Goal: Task Accomplishment & Management: Use online tool/utility

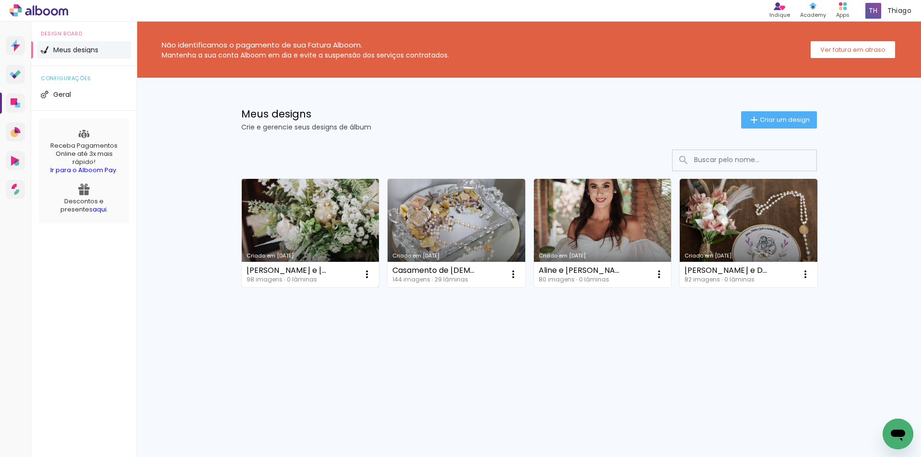
click at [323, 214] on link "Criado em 10/09/25" at bounding box center [311, 233] width 138 height 108
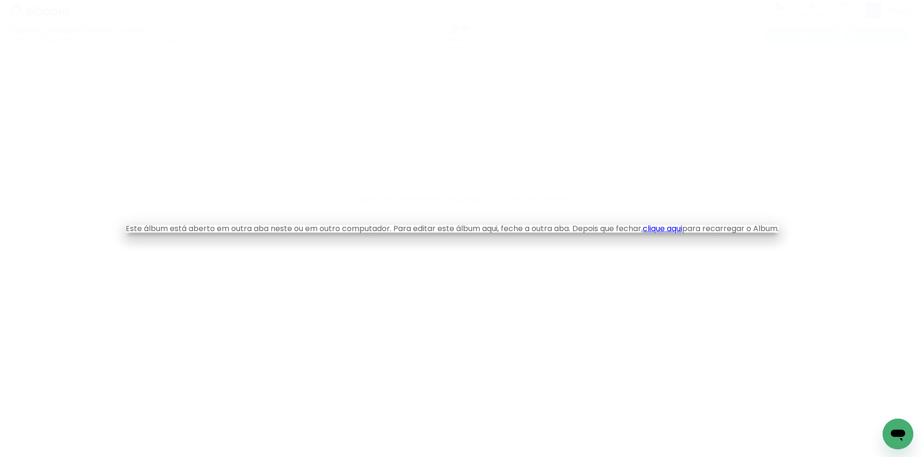
click at [682, 230] on link "clique aqui" at bounding box center [662, 228] width 39 height 11
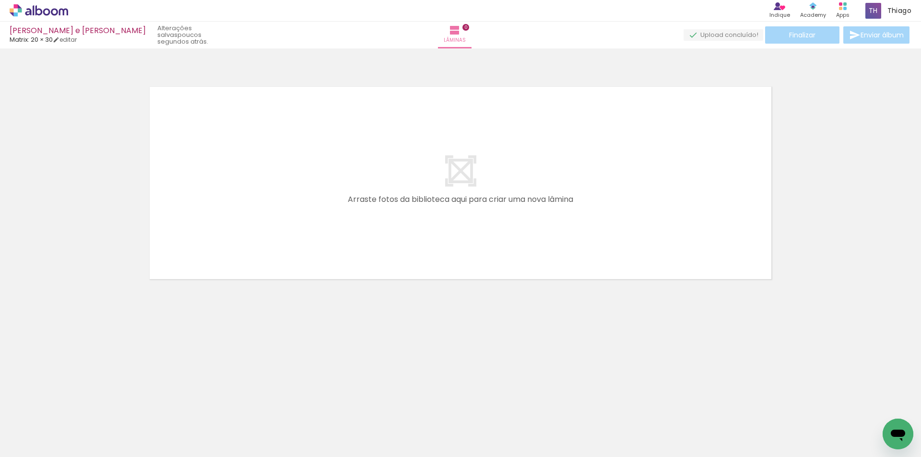
click at [33, 428] on input "Todas as fotos" at bounding box center [27, 428] width 36 height 8
click at [0, 0] on slot "Não utilizadas" at bounding box center [0, 0] width 0 height 0
type input "Não utilizadas"
click at [69, 343] on neon-animatable "Confirmar Cancelar" at bounding box center [460, 215] width 921 height 335
drag, startPoint x: 80, startPoint y: 423, endPoint x: 198, endPoint y: 249, distance: 210.0
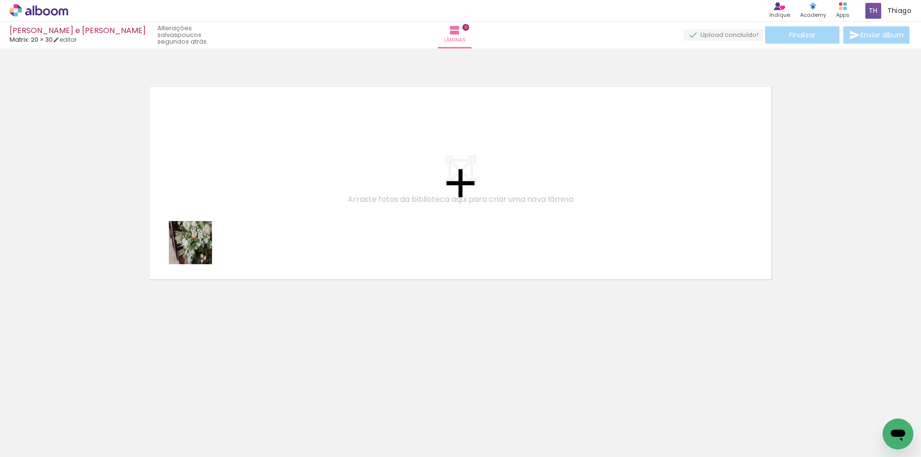
click at [198, 249] on quentale-workspace at bounding box center [460, 228] width 921 height 457
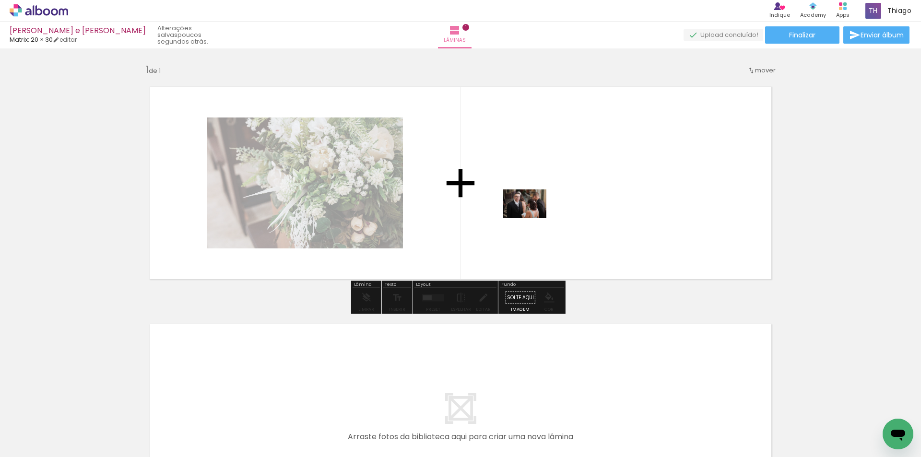
drag, startPoint x: 103, startPoint y: 427, endPoint x: 532, endPoint y: 218, distance: 477.2
click at [532, 218] on quentale-workspace at bounding box center [460, 228] width 921 height 457
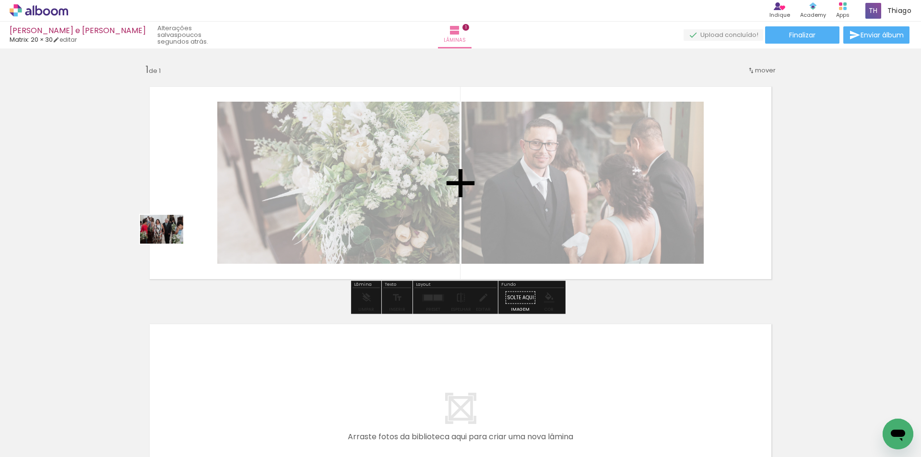
drag, startPoint x: 107, startPoint y: 420, endPoint x: 169, endPoint y: 244, distance: 187.3
click at [169, 244] on quentale-workspace at bounding box center [460, 228] width 921 height 457
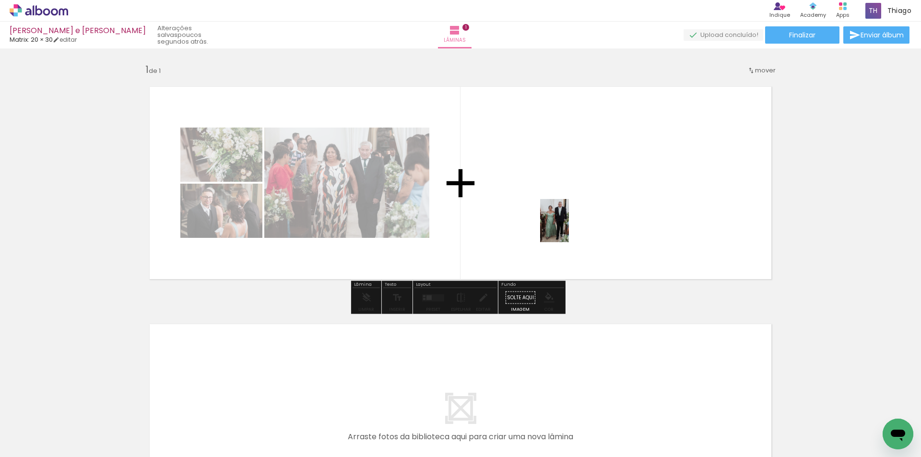
drag, startPoint x: 105, startPoint y: 429, endPoint x: 277, endPoint y: 392, distance: 176.4
click at [574, 213] on quentale-workspace at bounding box center [460, 228] width 921 height 457
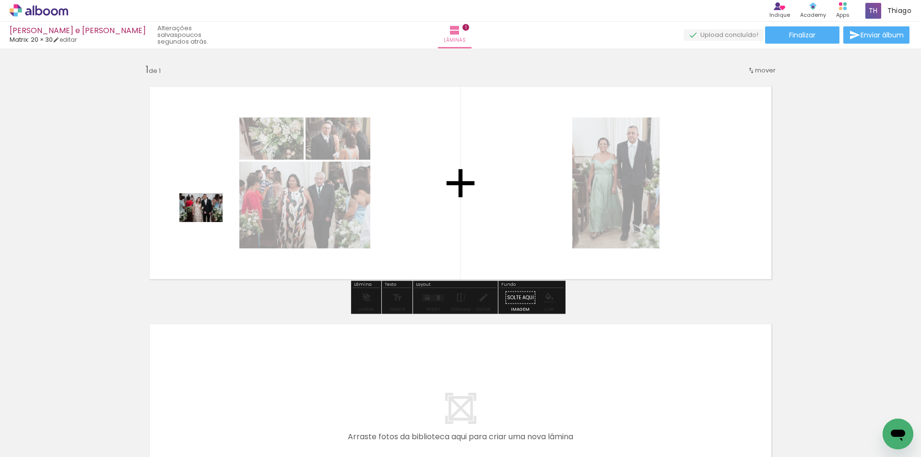
drag, startPoint x: 115, startPoint y: 427, endPoint x: 208, endPoint y: 222, distance: 224.8
click at [208, 222] on quentale-workspace at bounding box center [460, 228] width 921 height 457
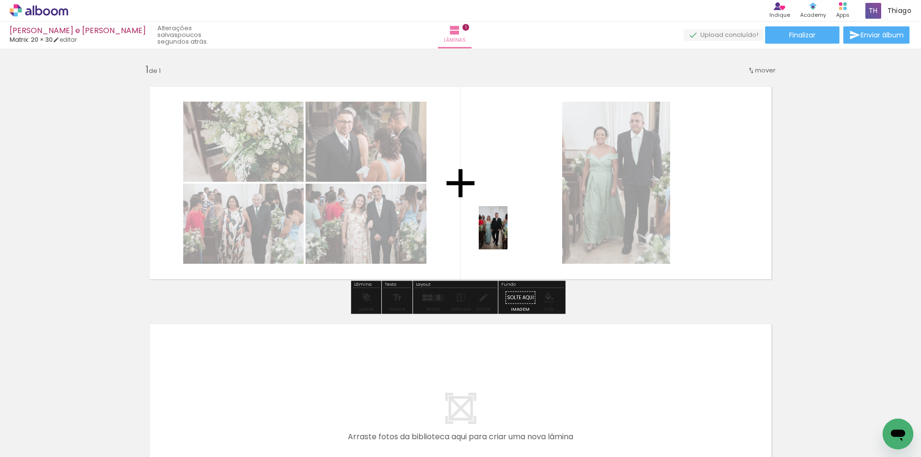
drag, startPoint x: 109, startPoint y: 421, endPoint x: 508, endPoint y: 235, distance: 439.8
click at [508, 235] on quentale-workspace at bounding box center [460, 228] width 921 height 457
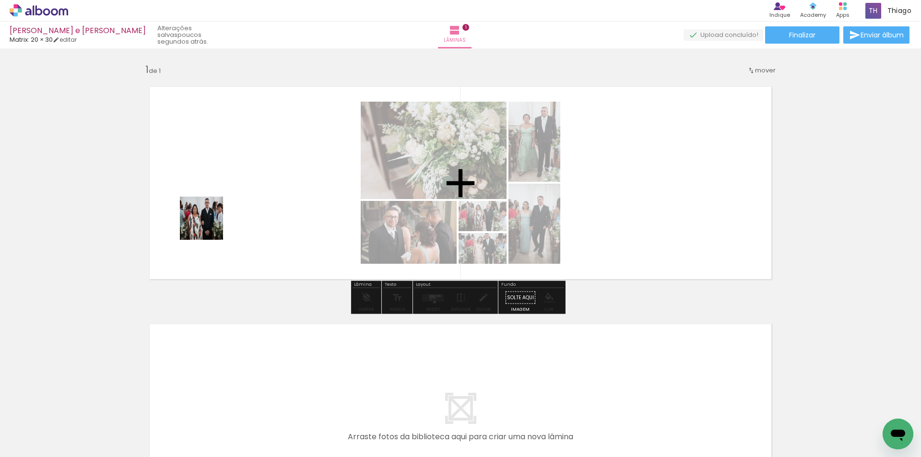
drag, startPoint x: 102, startPoint y: 437, endPoint x: 220, endPoint y: 198, distance: 266.7
click at [220, 198] on quentale-workspace at bounding box center [460, 228] width 921 height 457
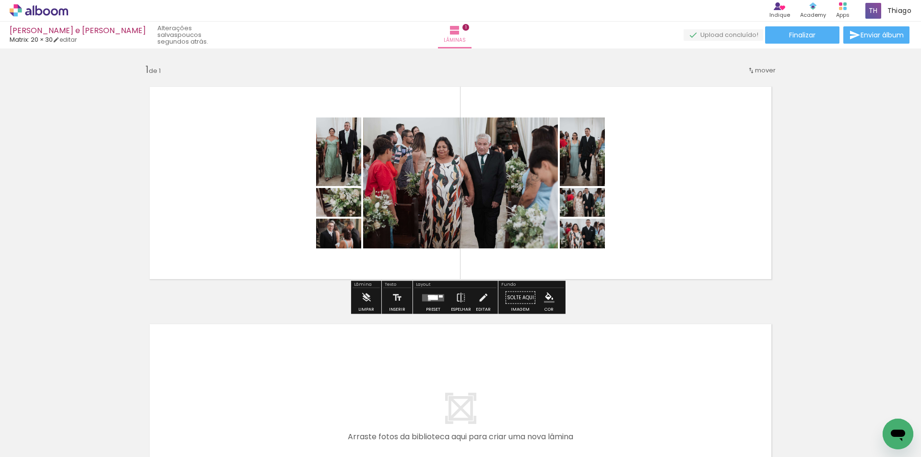
click at [435, 297] on div at bounding box center [433, 297] width 10 height 5
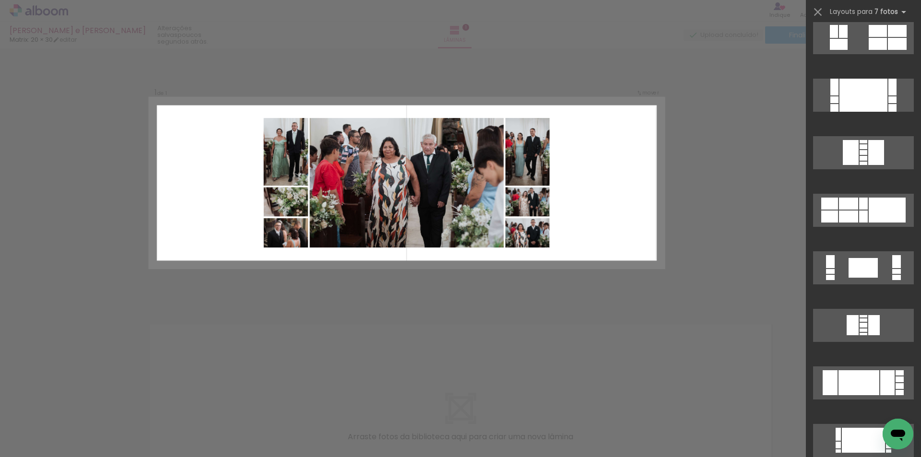
scroll to position [555, 0]
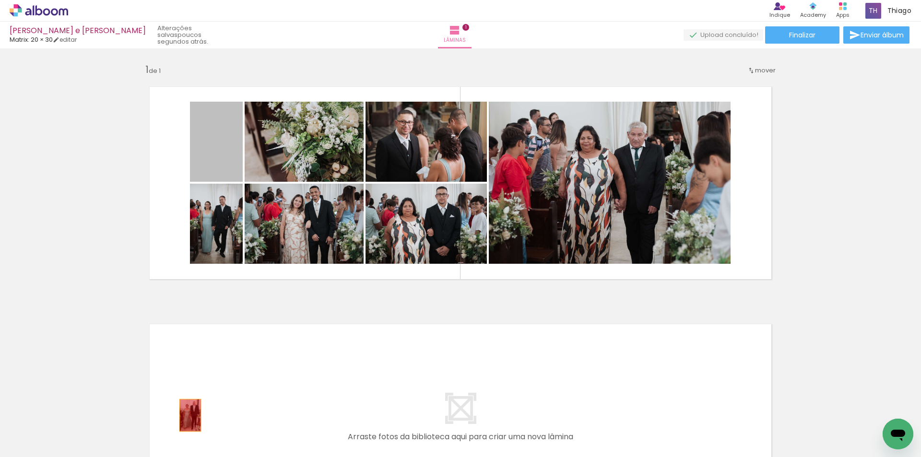
drag, startPoint x: 216, startPoint y: 156, endPoint x: 187, endPoint y: 416, distance: 261.7
click at [187, 416] on quentale-workspace at bounding box center [460, 228] width 921 height 457
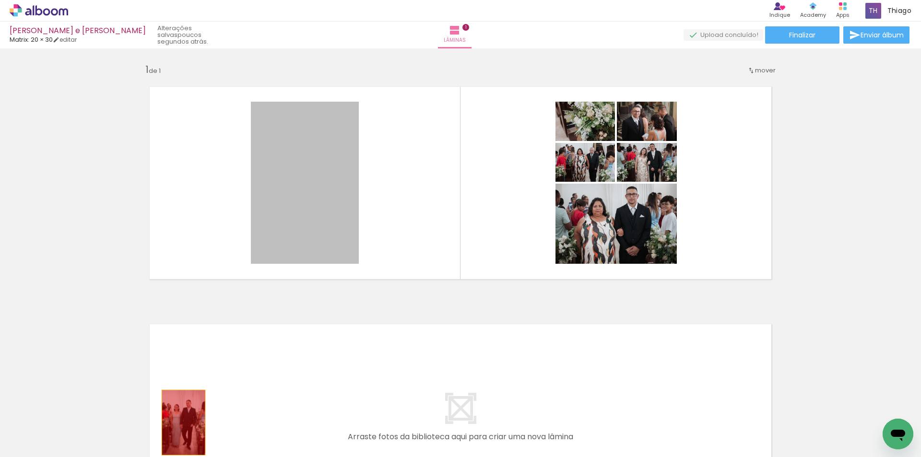
drag, startPoint x: 298, startPoint y: 174, endPoint x: 180, endPoint y: 423, distance: 275.3
click at [180, 423] on quentale-workspace at bounding box center [460, 228] width 921 height 457
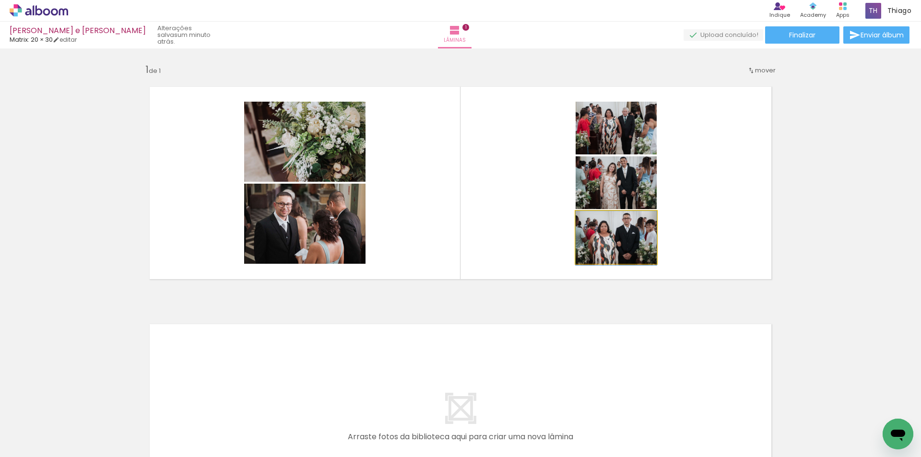
drag, startPoint x: 615, startPoint y: 229, endPoint x: 610, endPoint y: 233, distance: 6.8
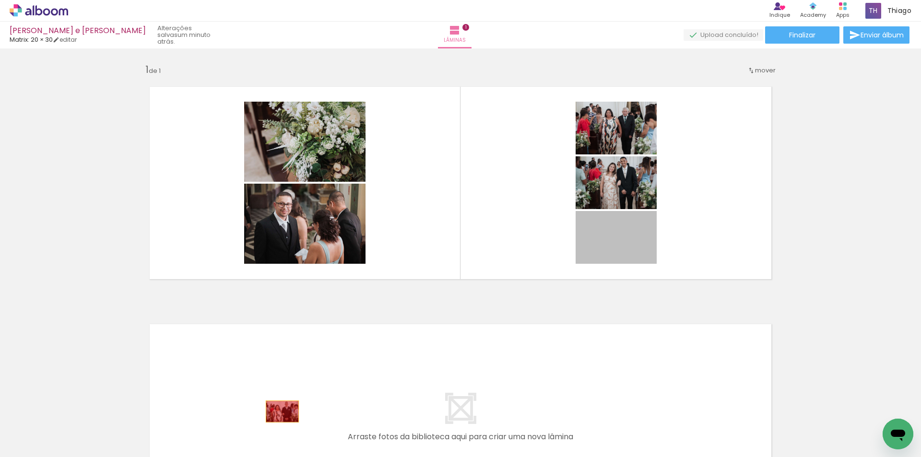
drag, startPoint x: 623, startPoint y: 235, endPoint x: 269, endPoint y: 382, distance: 383.7
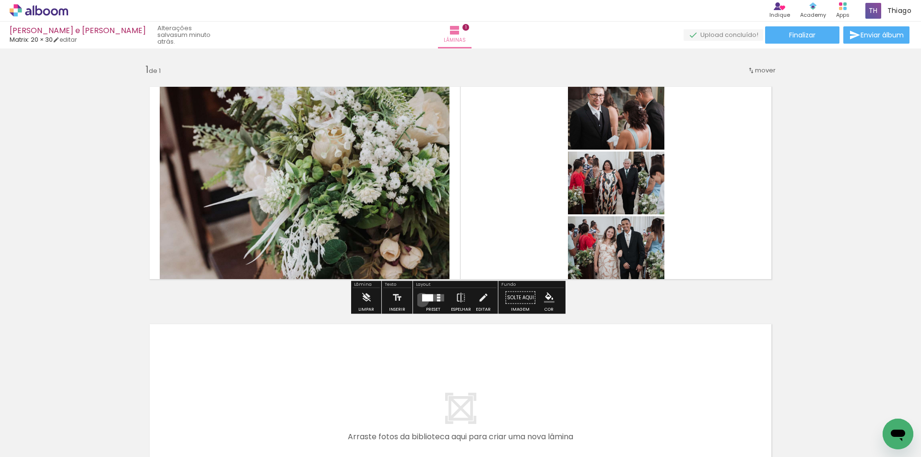
click at [422, 300] on div at bounding box center [427, 297] width 11 height 7
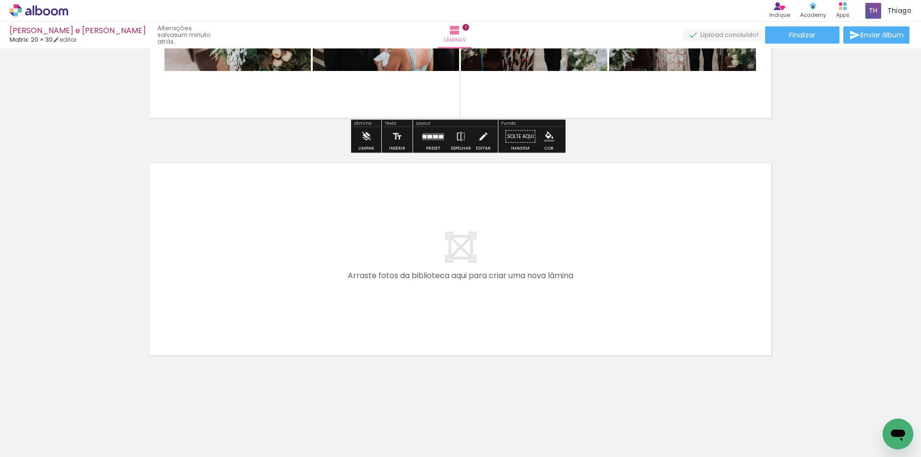
scroll to position [164, 0]
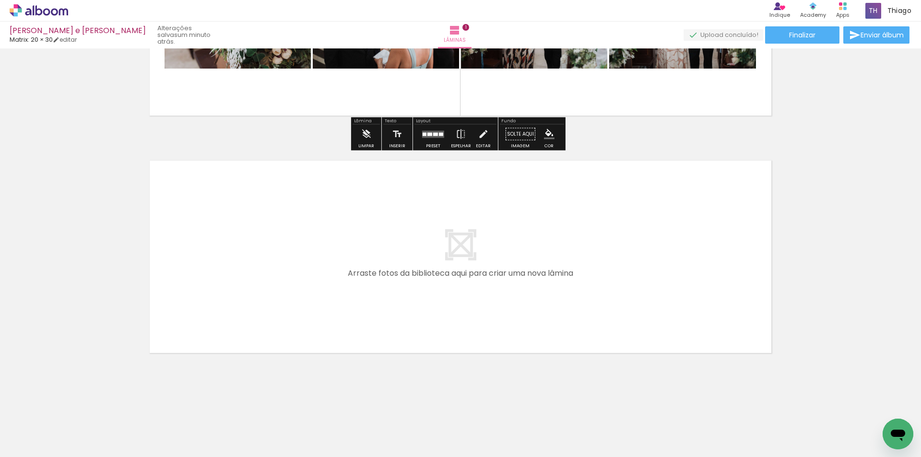
click at [316, 298] on quentale-layouter at bounding box center [460, 257] width 643 height 214
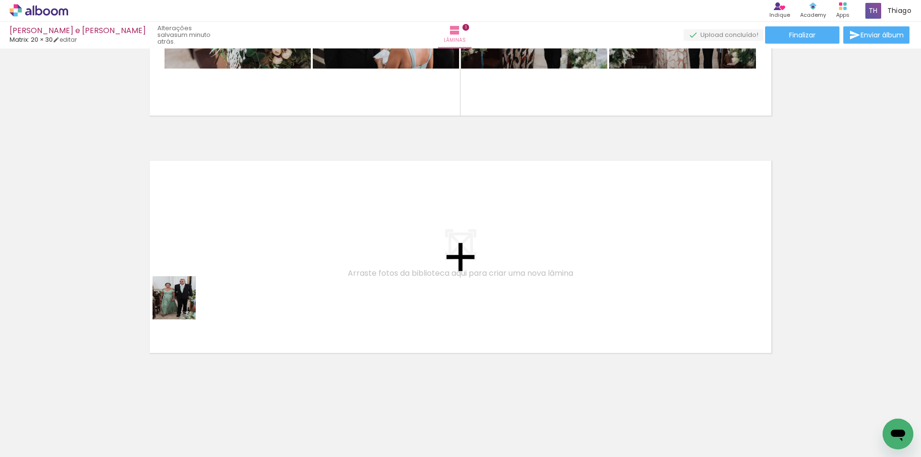
drag, startPoint x: 101, startPoint y: 423, endPoint x: 163, endPoint y: 380, distance: 75.5
click at [190, 296] on quentale-workspace at bounding box center [460, 228] width 921 height 457
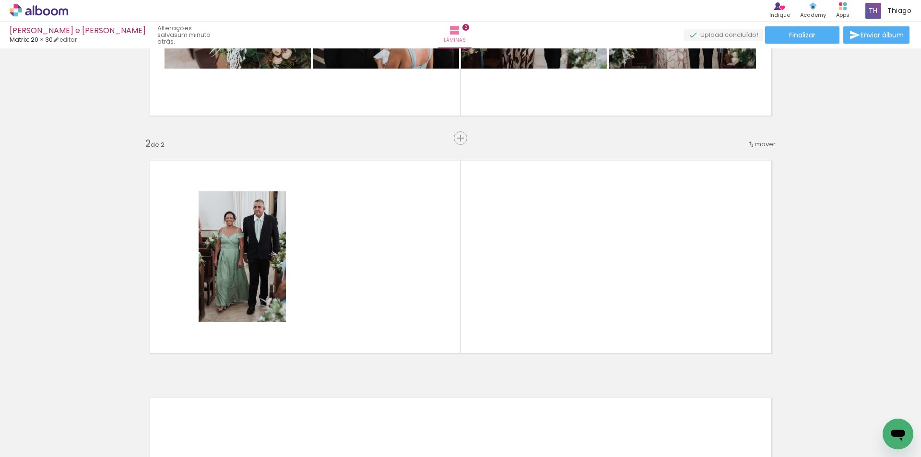
scroll to position [198, 0]
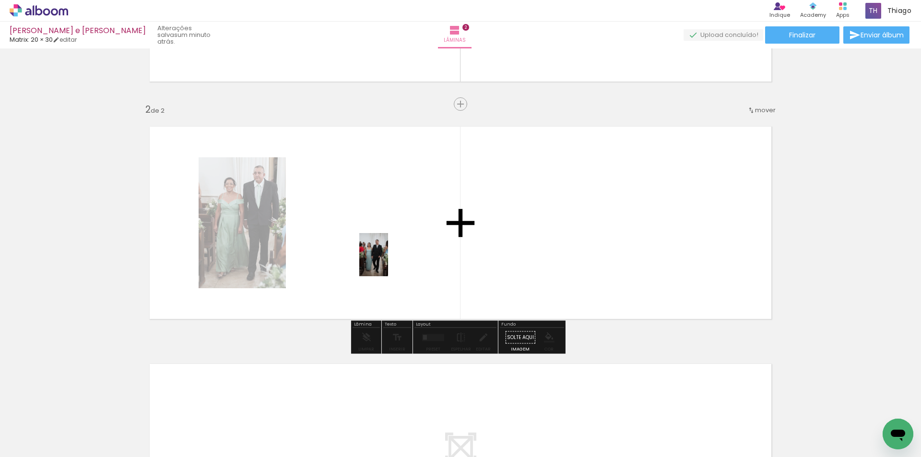
drag, startPoint x: 100, startPoint y: 431, endPoint x: 388, endPoint y: 262, distance: 334.4
click at [388, 262] on quentale-workspace at bounding box center [460, 228] width 921 height 457
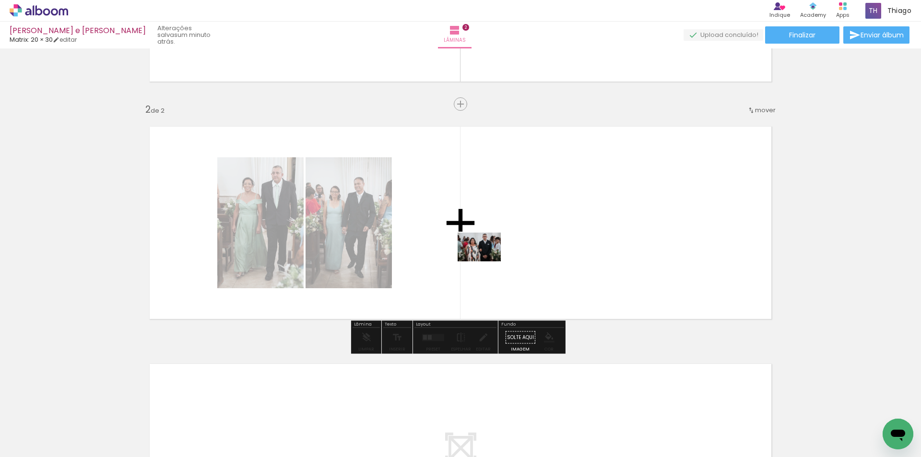
drag, startPoint x: 107, startPoint y: 419, endPoint x: 487, endPoint y: 261, distance: 410.6
click at [487, 261] on quentale-workspace at bounding box center [460, 228] width 921 height 457
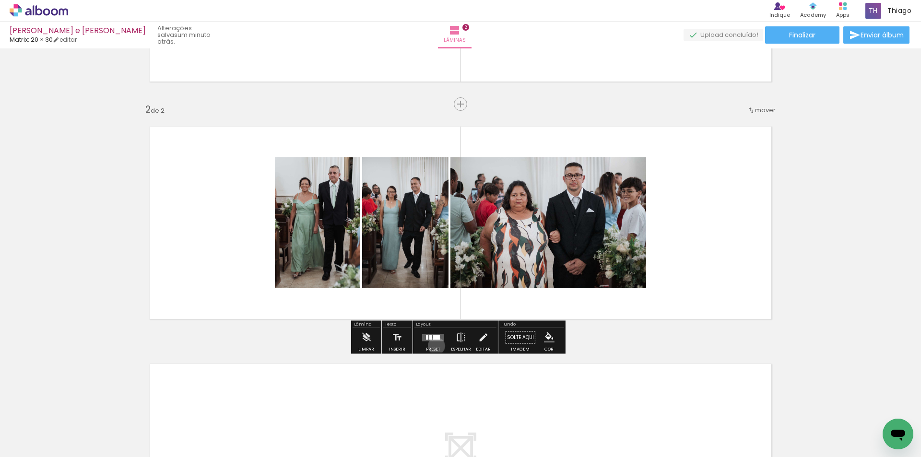
click at [434, 346] on div at bounding box center [433, 337] width 26 height 19
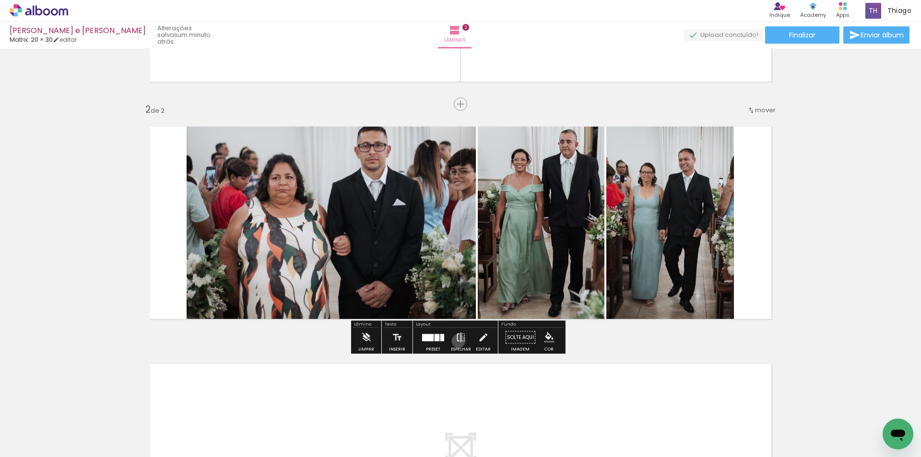
click at [456, 341] on iron-icon at bounding box center [461, 337] width 11 height 19
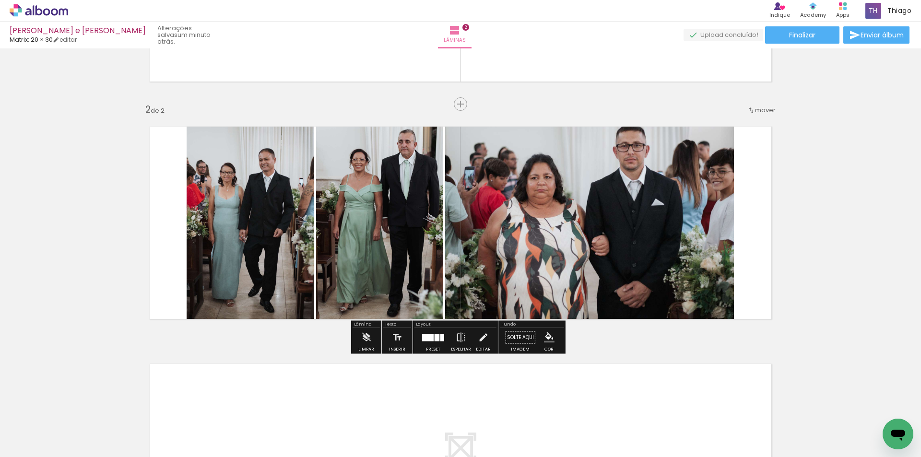
click at [396, 205] on quentale-photo at bounding box center [379, 223] width 127 height 214
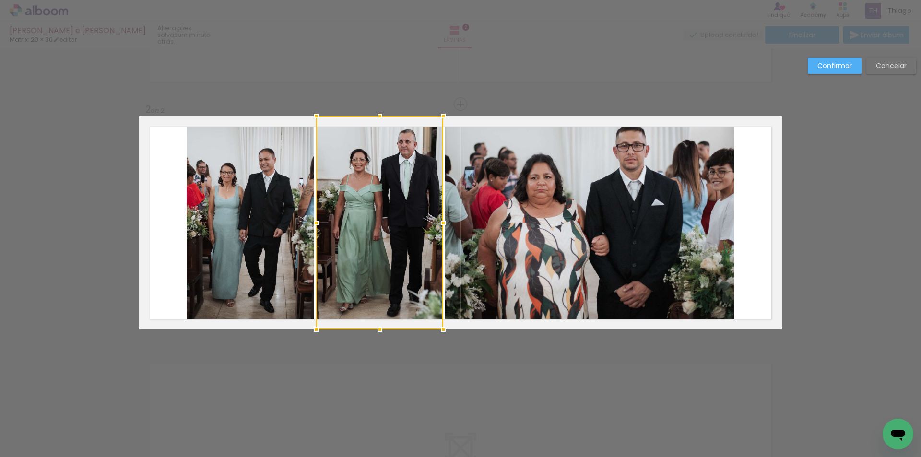
click at [268, 199] on quentale-photo at bounding box center [251, 223] width 128 height 214
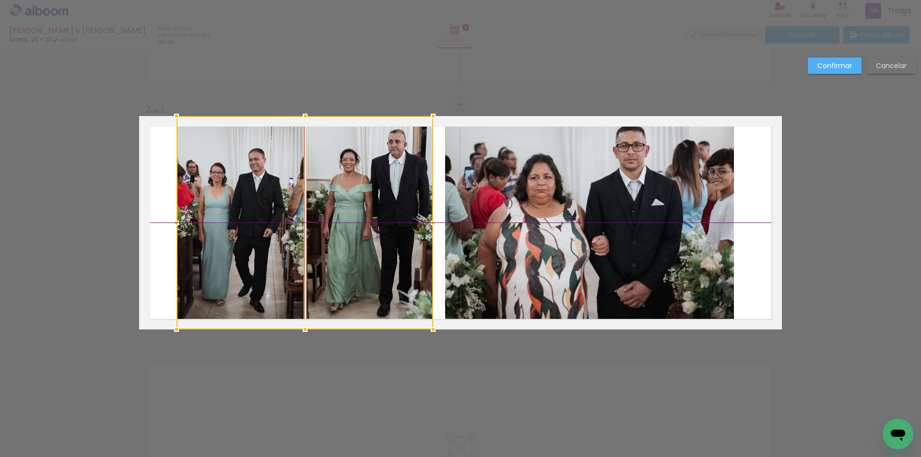
drag, startPoint x: 364, startPoint y: 227, endPoint x: 352, endPoint y: 226, distance: 12.5
click at [352, 226] on div at bounding box center [305, 223] width 257 height 214
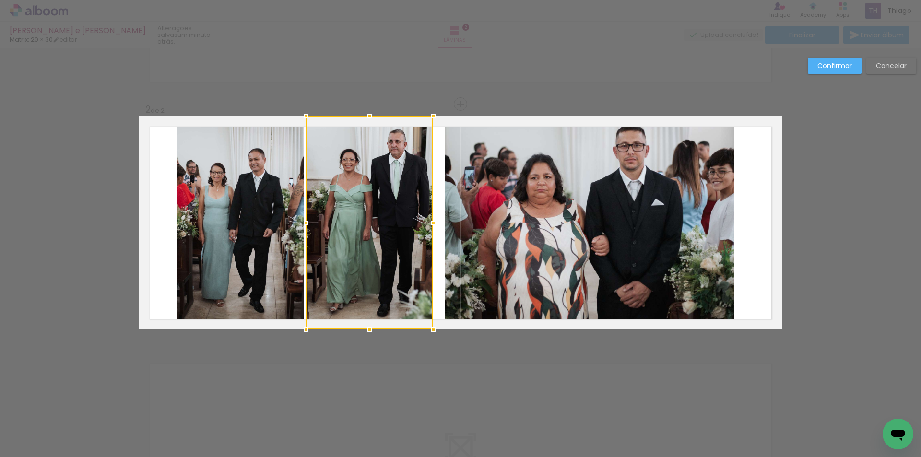
click at [539, 232] on quentale-photo at bounding box center [589, 223] width 289 height 214
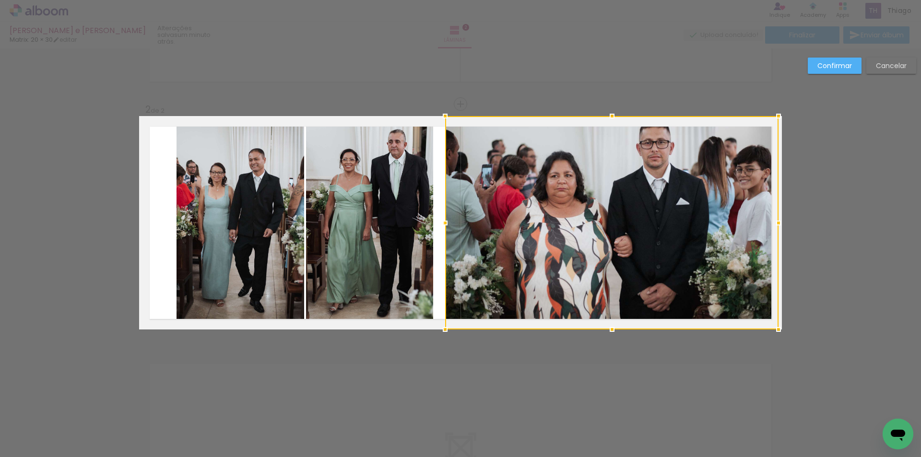
drag, startPoint x: 731, startPoint y: 222, endPoint x: 804, endPoint y: 224, distance: 73.0
click at [804, 224] on div "Inserir lâmina 1 de 2 Inserir lâmina 2 de 2 Confirmar Cancelar" at bounding box center [460, 219] width 921 height 736
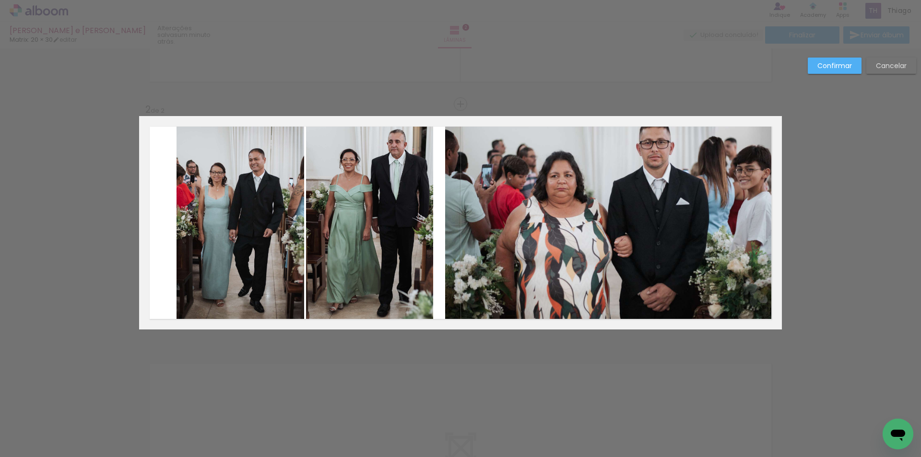
click at [755, 226] on quentale-photo at bounding box center [611, 223] width 333 height 214
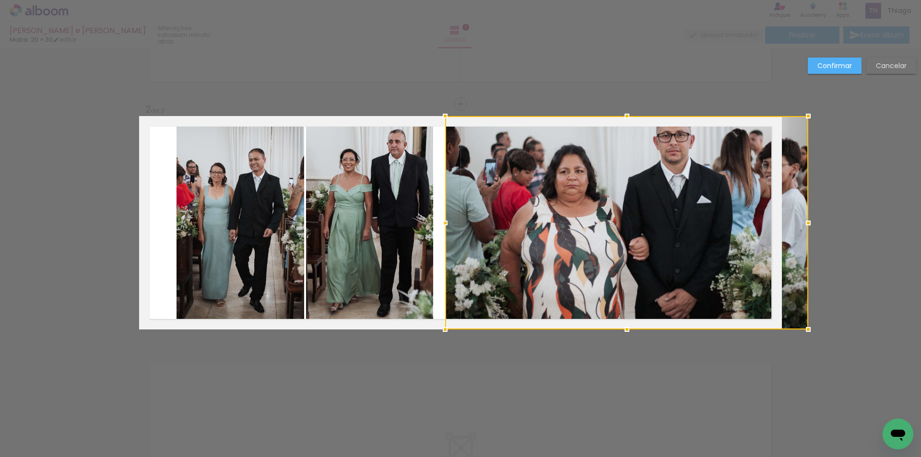
click at [781, 221] on div at bounding box center [626, 223] width 363 height 214
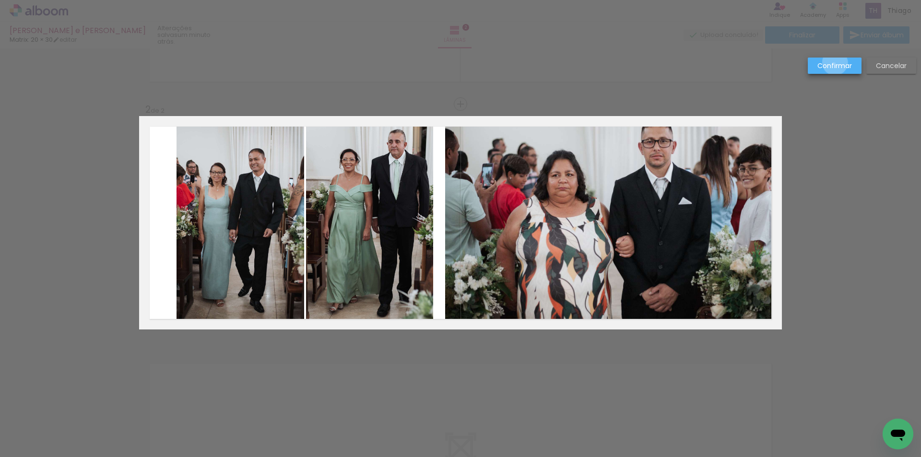
click at [0, 0] on slot "Confirmar" at bounding box center [0, 0] width 0 height 0
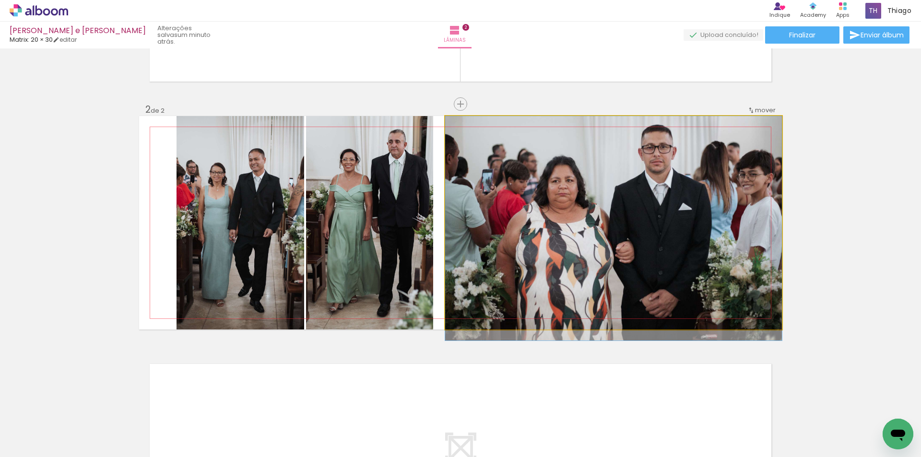
drag, startPoint x: 593, startPoint y: 188, endPoint x: 578, endPoint y: 225, distance: 39.8
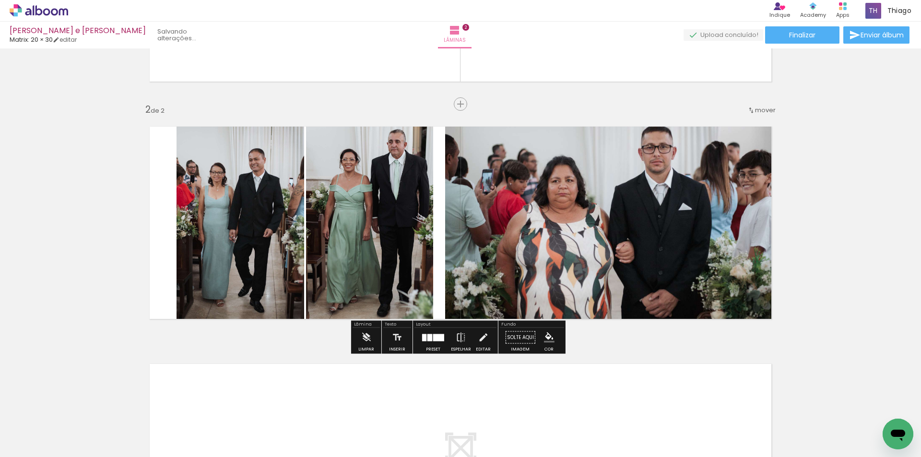
click at [855, 197] on div "Inserir lâmina 1 de 2 Inserir lâmina 2 de 2" at bounding box center [460, 210] width 921 height 713
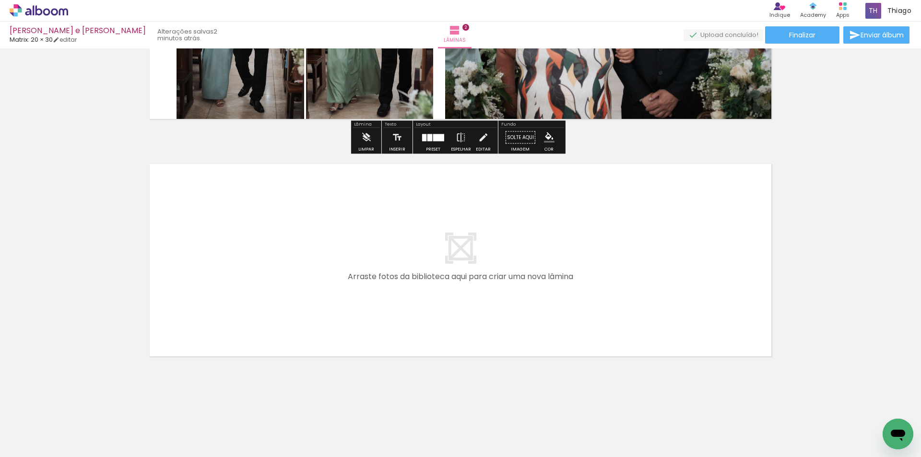
scroll to position [401, 0]
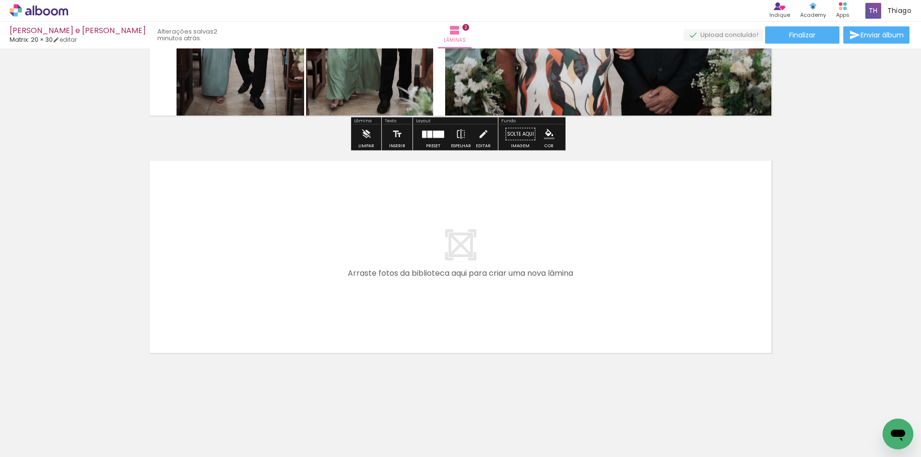
click at [357, 263] on quentale-layouter at bounding box center [460, 257] width 643 height 214
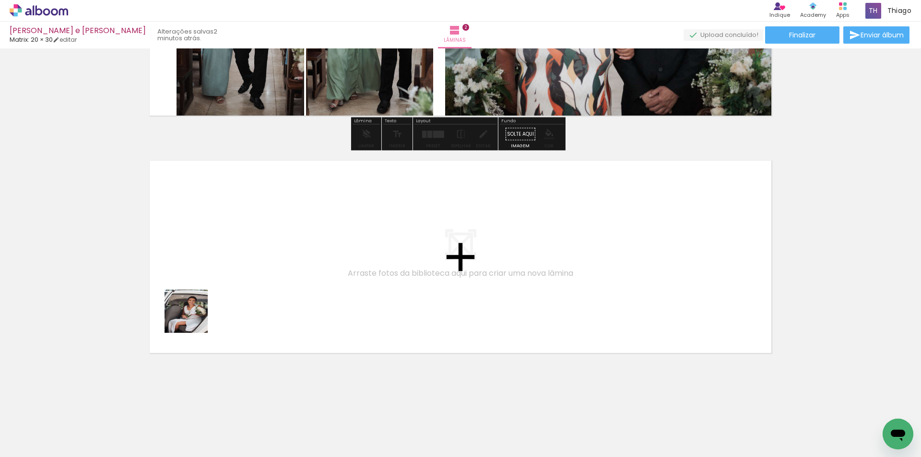
drag, startPoint x: 110, startPoint y: 431, endPoint x: 209, endPoint y: 294, distance: 168.7
click at [209, 294] on quentale-workspace at bounding box center [460, 228] width 921 height 457
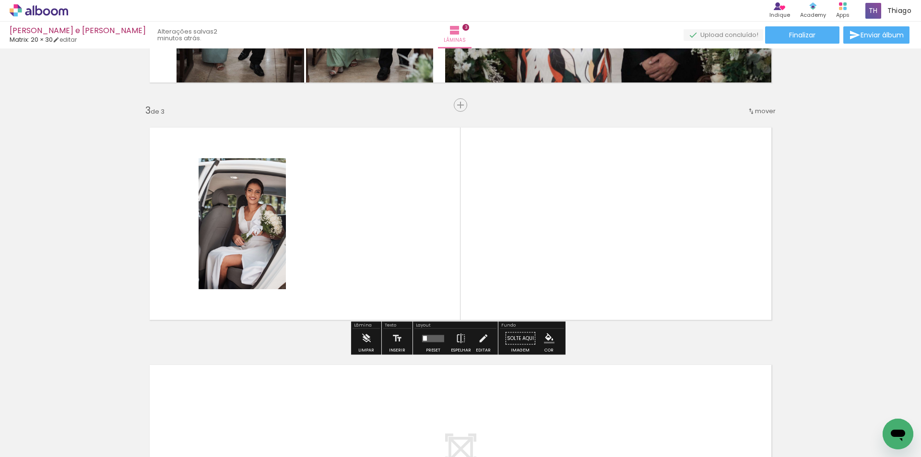
scroll to position [435, 0]
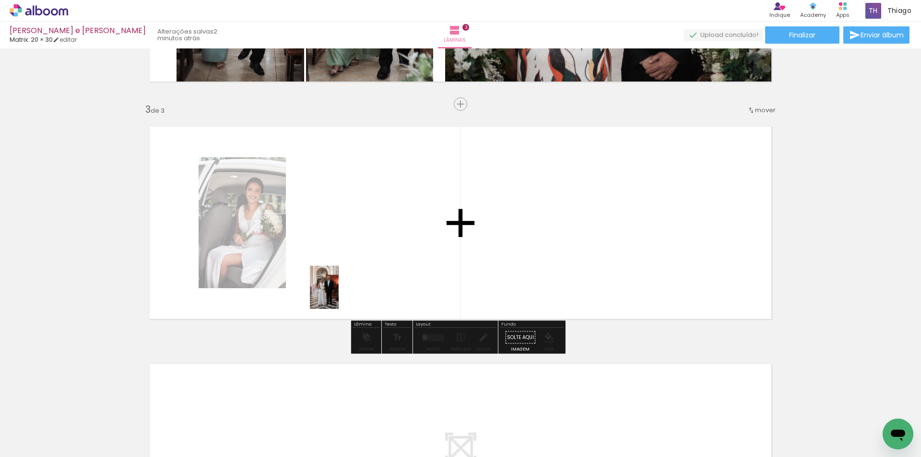
drag, startPoint x: 92, startPoint y: 428, endPoint x: 358, endPoint y: 265, distance: 312.5
click at [358, 265] on quentale-workspace at bounding box center [460, 228] width 921 height 457
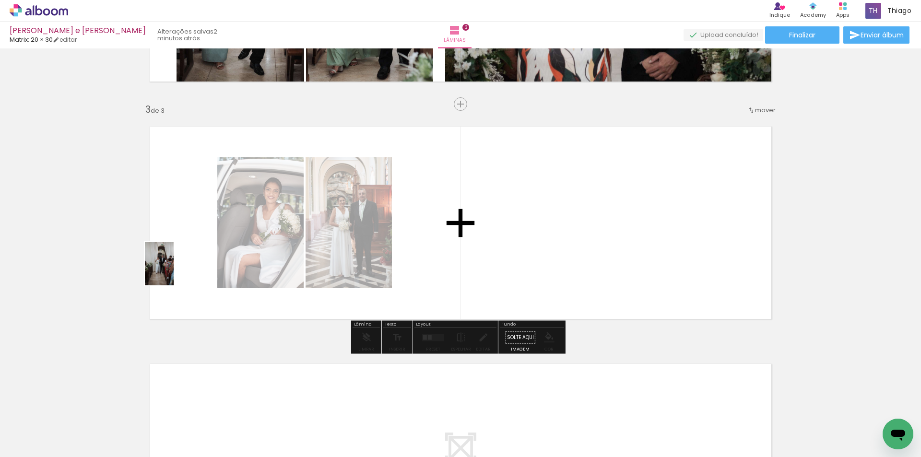
drag, startPoint x: 133, startPoint y: 380, endPoint x: 174, endPoint y: 271, distance: 115.7
click at [174, 271] on quentale-workspace at bounding box center [460, 228] width 921 height 457
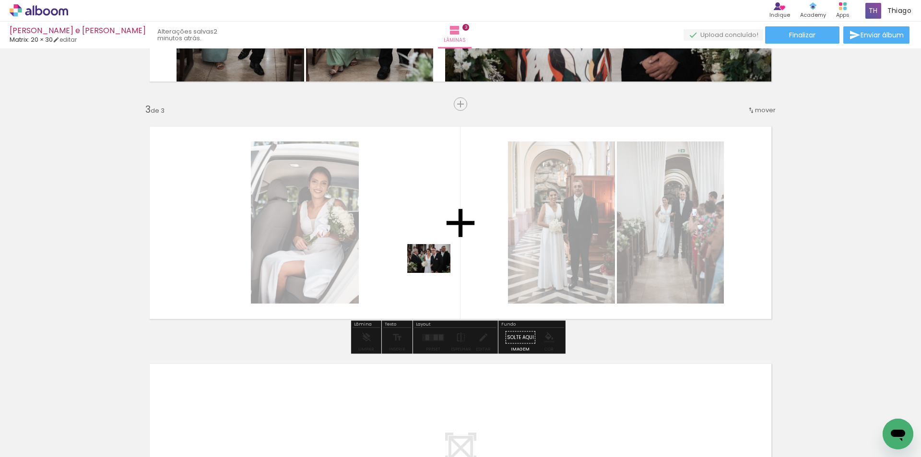
drag, startPoint x: 105, startPoint y: 431, endPoint x: 439, endPoint y: 261, distance: 375.3
click at [439, 261] on quentale-workspace at bounding box center [460, 228] width 921 height 457
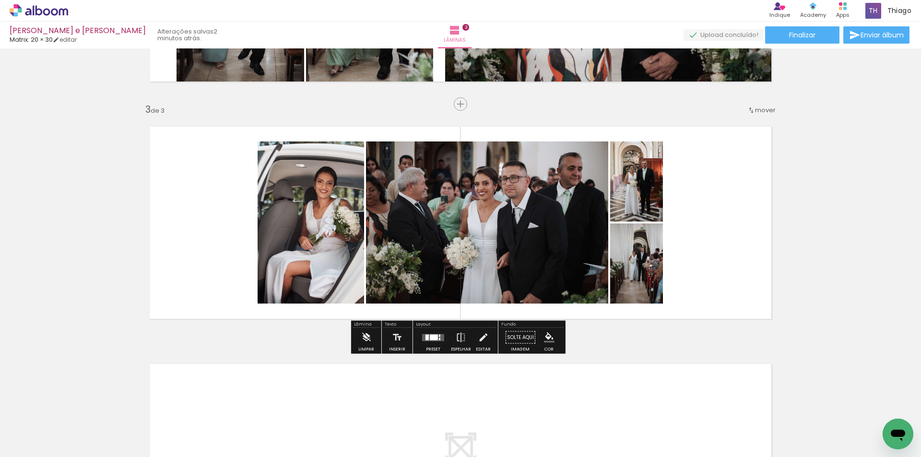
click at [427, 338] on quentale-layouter at bounding box center [433, 337] width 22 height 7
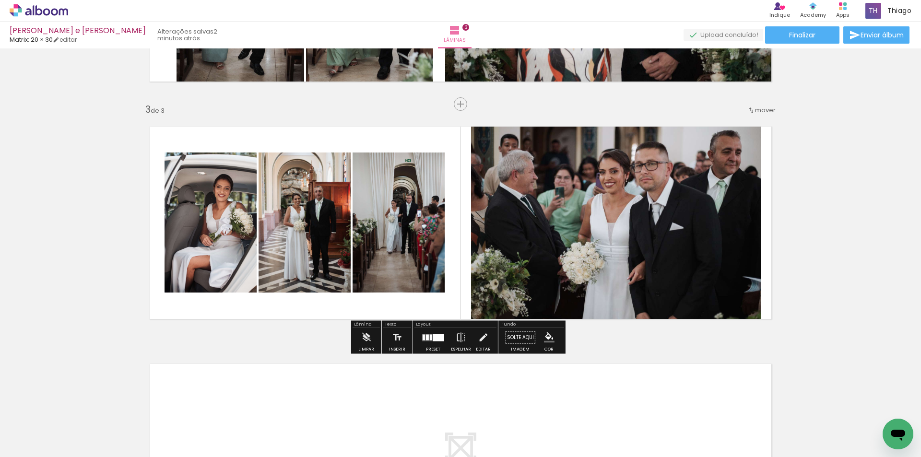
click at [632, 224] on quentale-photo at bounding box center [616, 223] width 290 height 214
click at [653, 224] on quentale-photo at bounding box center [616, 223] width 290 height 214
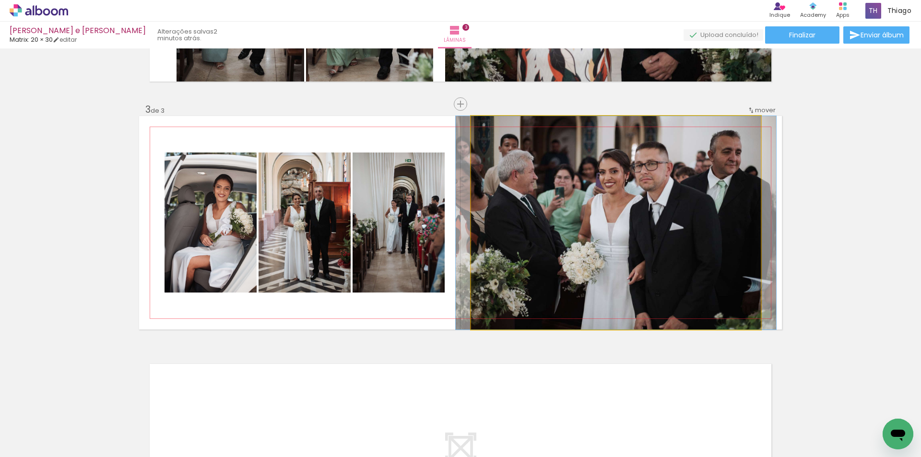
click at [653, 224] on quentale-photo at bounding box center [616, 223] width 290 height 214
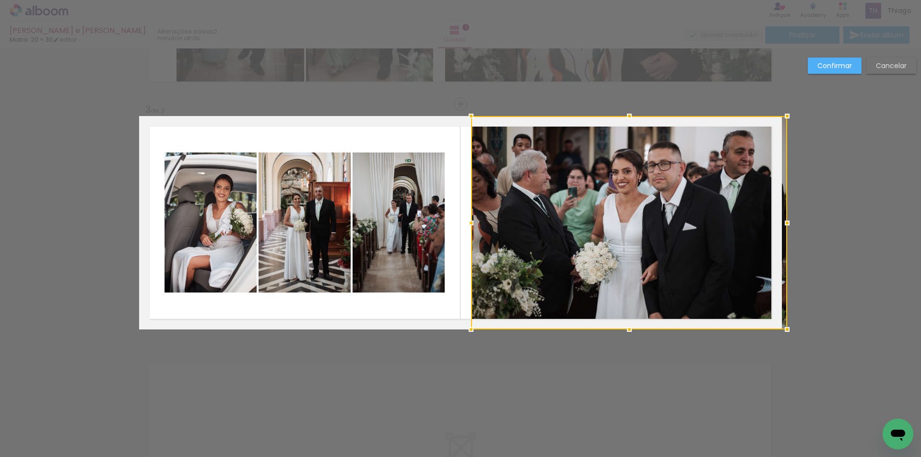
drag, startPoint x: 759, startPoint y: 220, endPoint x: 788, endPoint y: 216, distance: 29.5
click at [788, 216] on div at bounding box center [787, 223] width 19 height 19
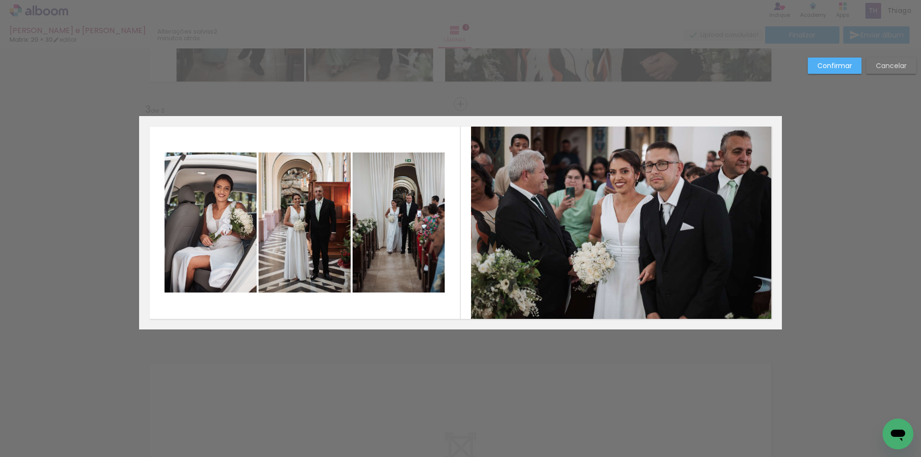
click at [526, 231] on quentale-photo at bounding box center [626, 223] width 311 height 214
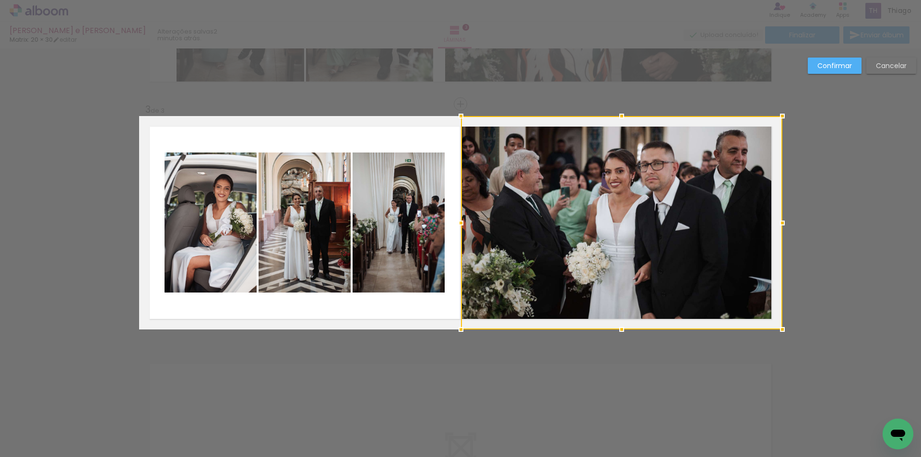
drag, startPoint x: 471, startPoint y: 224, endPoint x: 451, endPoint y: 221, distance: 19.9
click at [451, 221] on div at bounding box center [460, 223] width 19 height 19
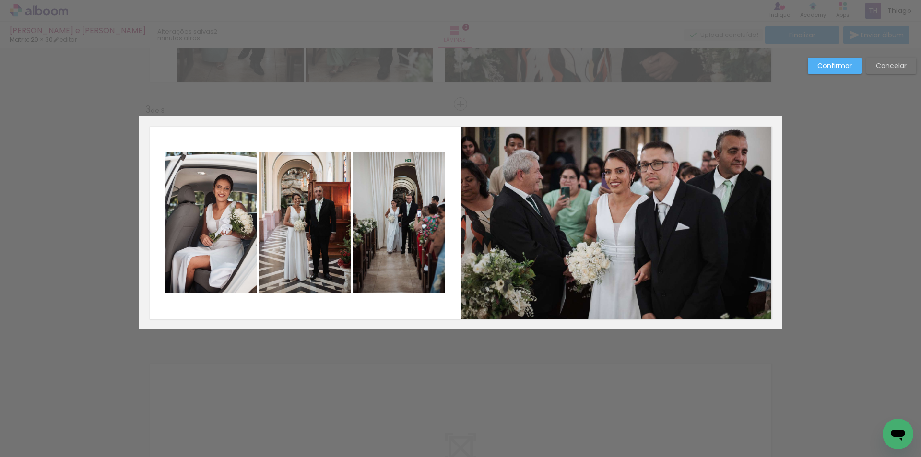
click at [816, 62] on paper-button "Confirmar" at bounding box center [835, 66] width 54 height 16
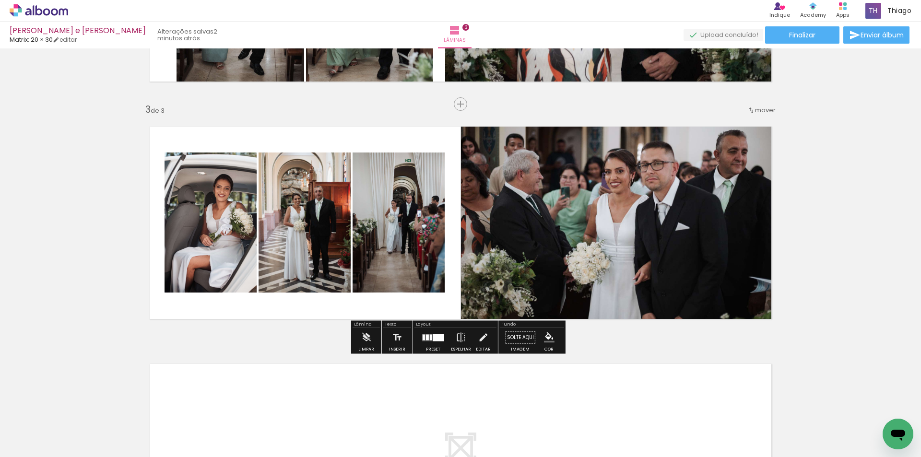
click at [851, 154] on div "Inserir lâmina 1 de 3 Inserir lâmina 2 de 3 Inserir lâmina 3 de 3" at bounding box center [460, 92] width 921 height 950
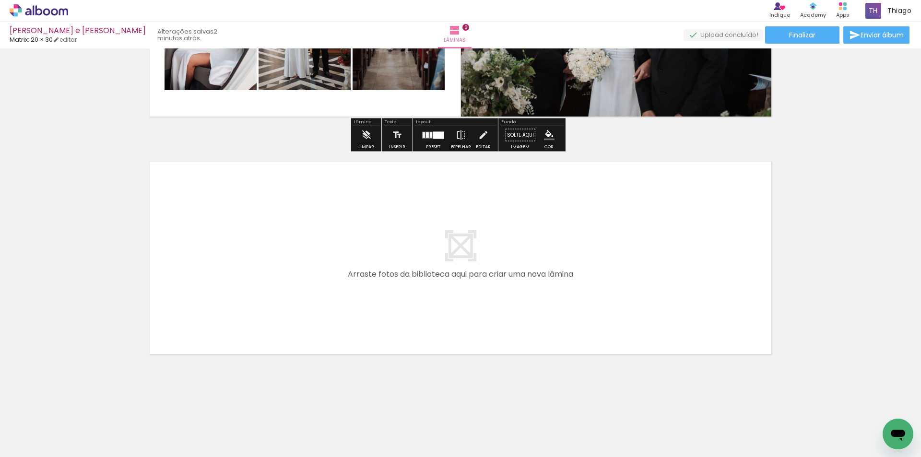
scroll to position [639, 0]
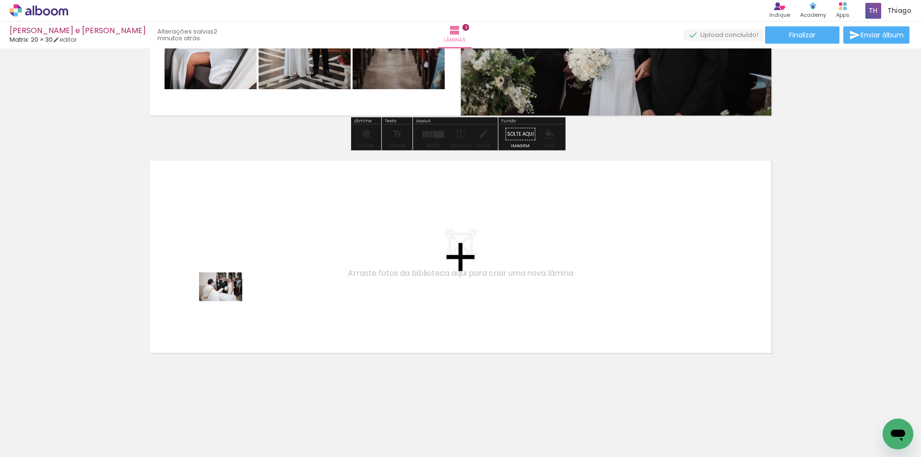
drag, startPoint x: 102, startPoint y: 427, endPoint x: 228, endPoint y: 301, distance: 177.4
click at [228, 301] on quentale-workspace at bounding box center [460, 228] width 921 height 457
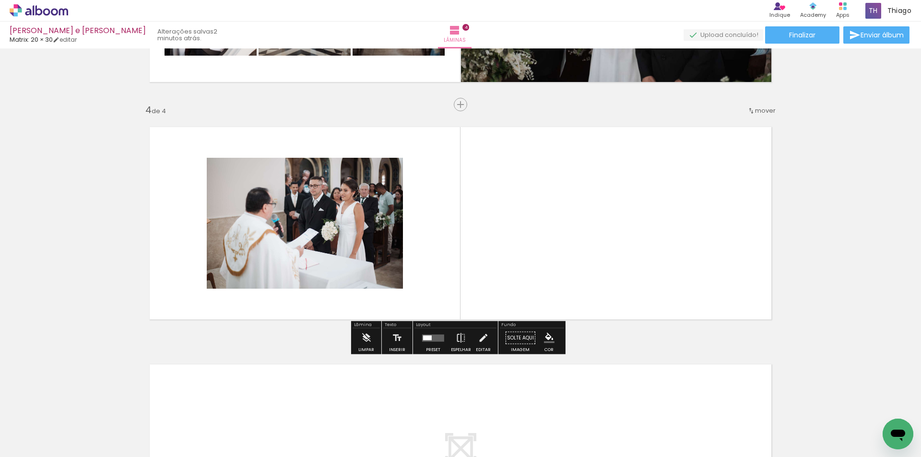
scroll to position [673, 0]
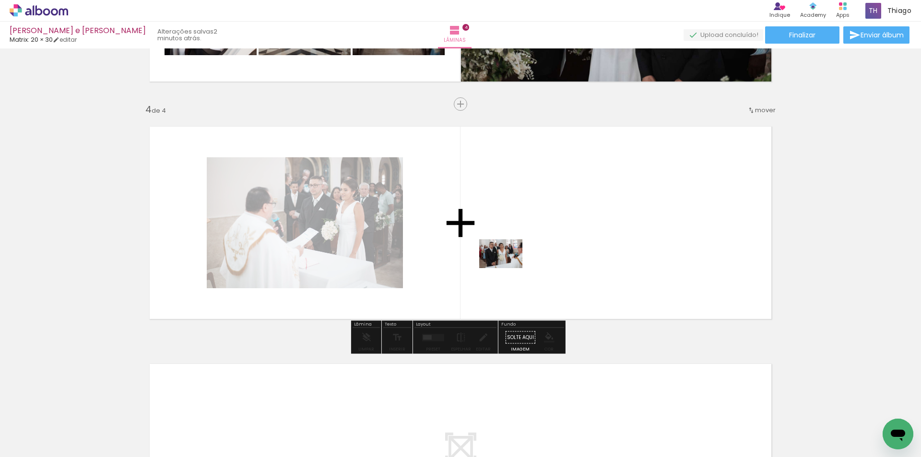
drag, startPoint x: 101, startPoint y: 428, endPoint x: 508, endPoint y: 268, distance: 437.7
click at [508, 268] on quentale-workspace at bounding box center [460, 228] width 921 height 457
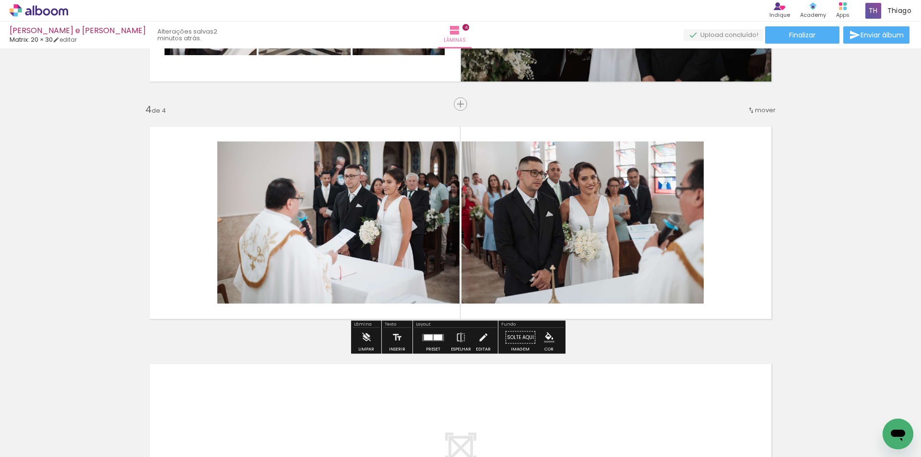
click at [362, 225] on quentale-photo at bounding box center [338, 223] width 242 height 162
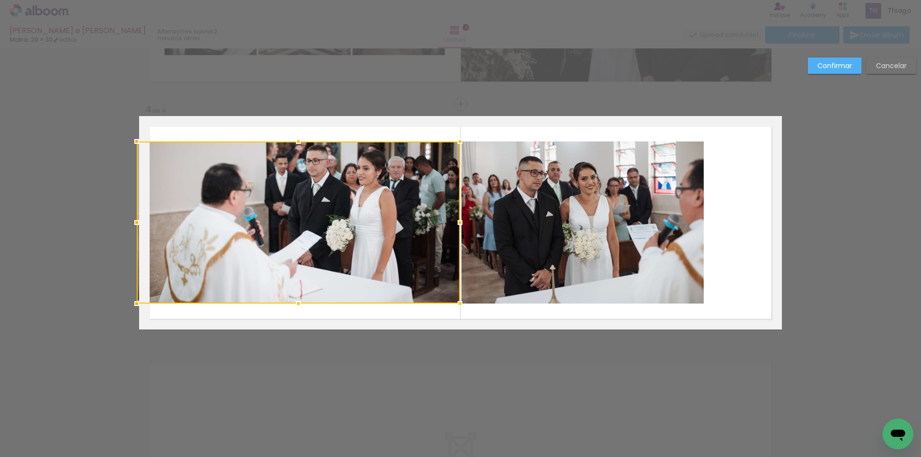
drag, startPoint x: 216, startPoint y: 226, endPoint x: 27, endPoint y: 217, distance: 189.8
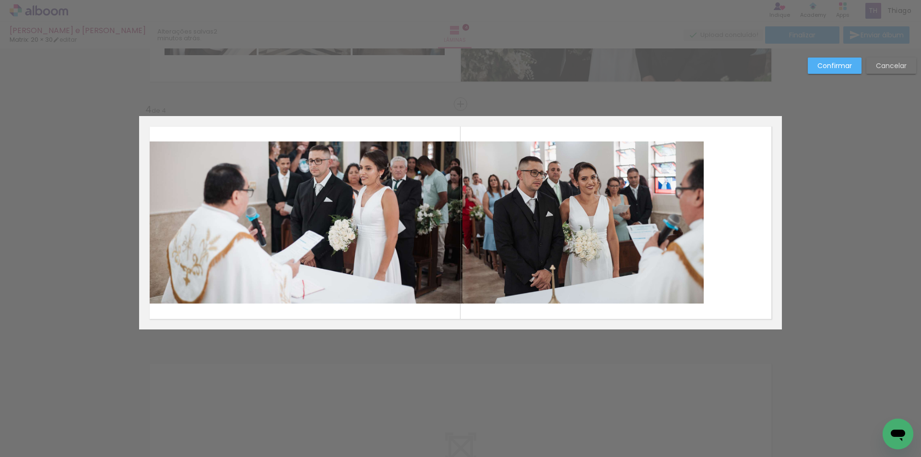
click at [202, 206] on quentale-photo at bounding box center [300, 223] width 323 height 162
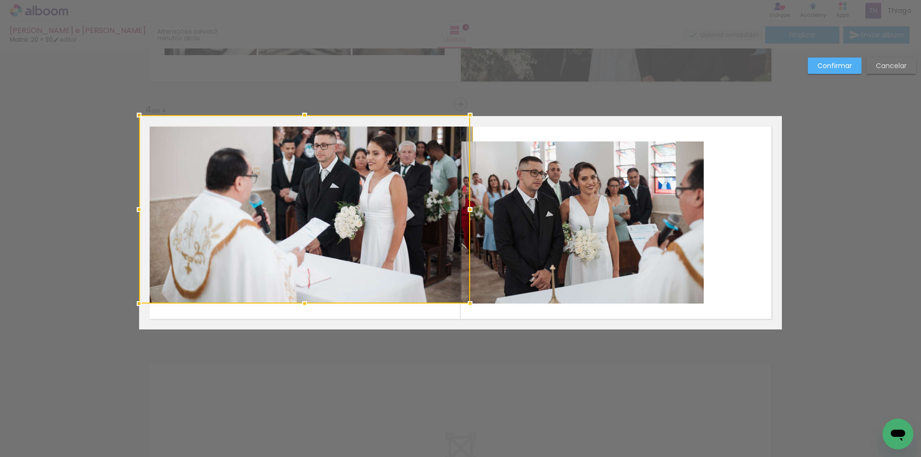
drag, startPoint x: 297, startPoint y: 143, endPoint x: 297, endPoint y: 98, distance: 44.6
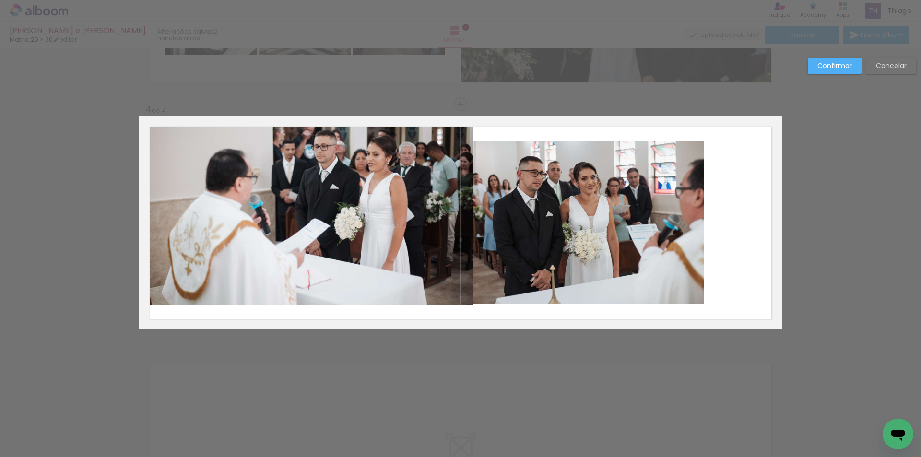
click at [306, 213] on quentale-photo at bounding box center [306, 210] width 334 height 189
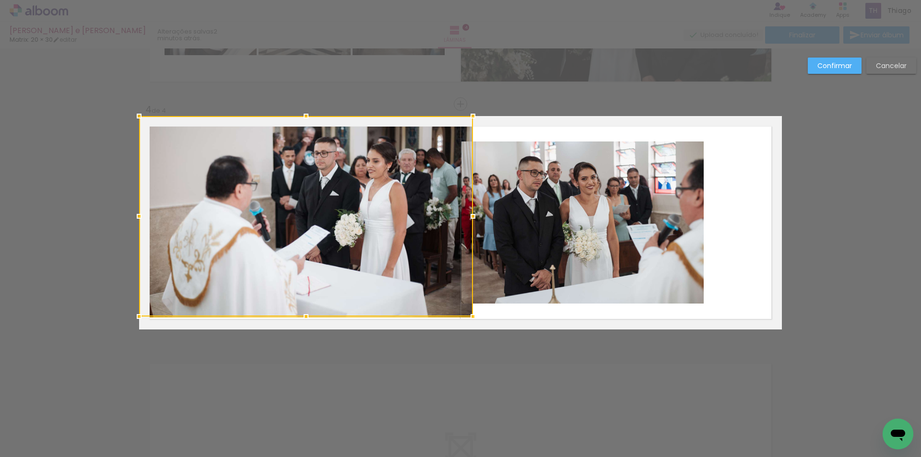
drag, startPoint x: 301, startPoint y: 303, endPoint x: 300, endPoint y: 333, distance: 29.3
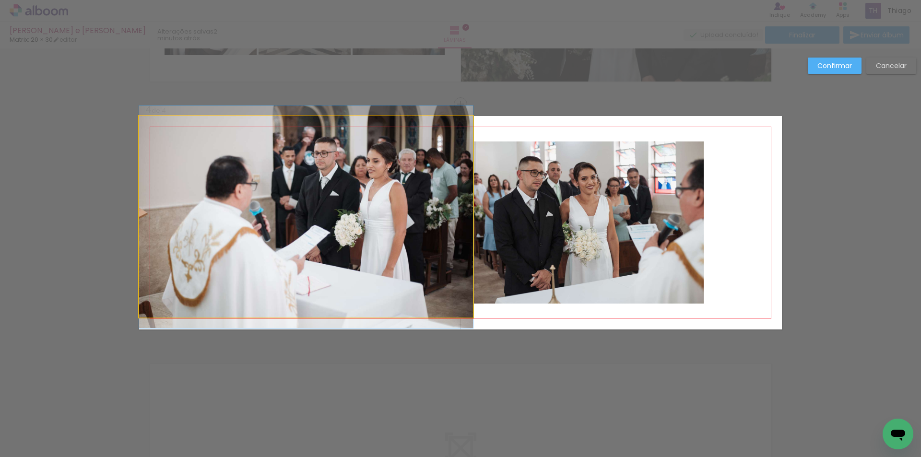
click at [311, 307] on quentale-photo at bounding box center [306, 217] width 334 height 202
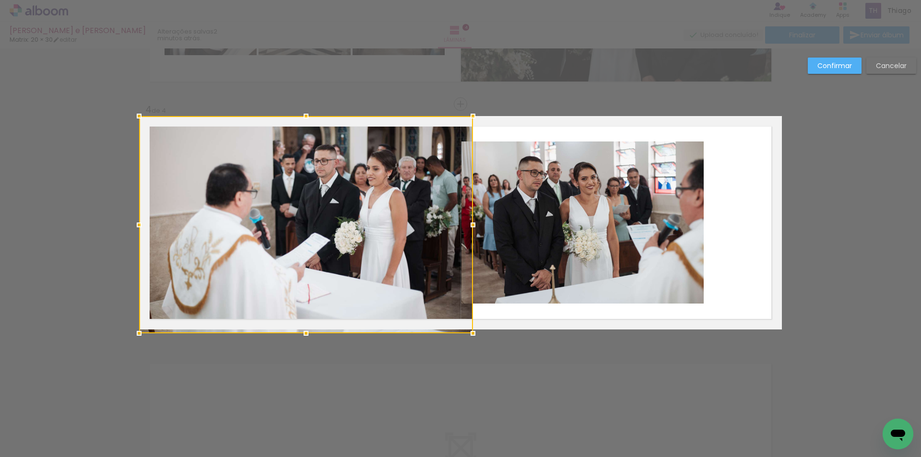
drag, startPoint x: 304, startPoint y: 317, endPoint x: 301, endPoint y: 334, distance: 18.0
click at [301, 334] on div at bounding box center [306, 333] width 19 height 19
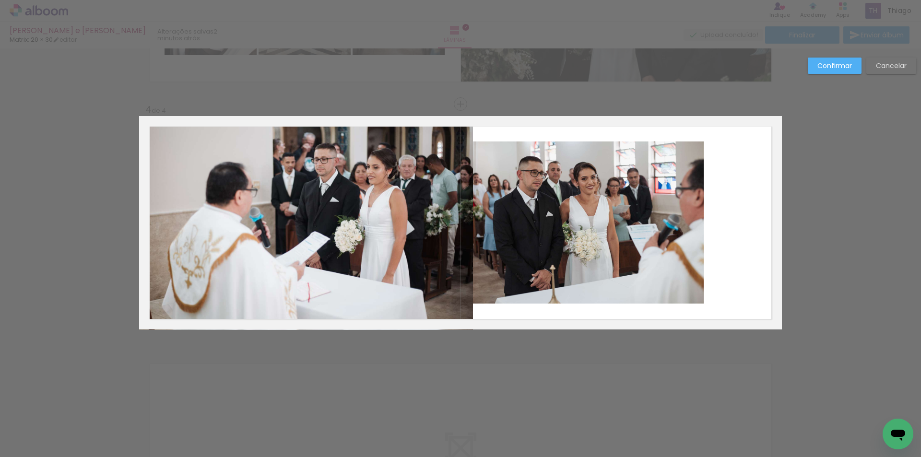
click at [416, 240] on quentale-photo at bounding box center [306, 223] width 334 height 214
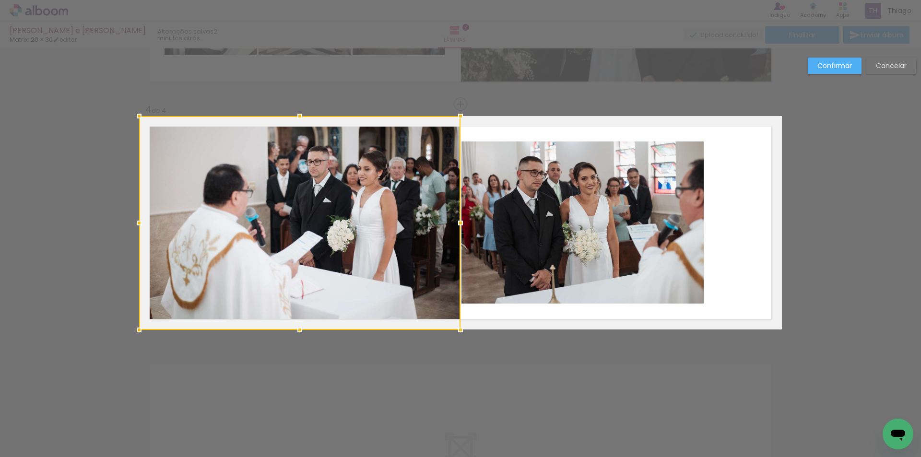
drag, startPoint x: 469, startPoint y: 227, endPoint x: 456, endPoint y: 226, distance: 12.5
click at [456, 226] on div at bounding box center [460, 223] width 19 height 19
click at [480, 218] on quentale-photo at bounding box center [583, 223] width 242 height 162
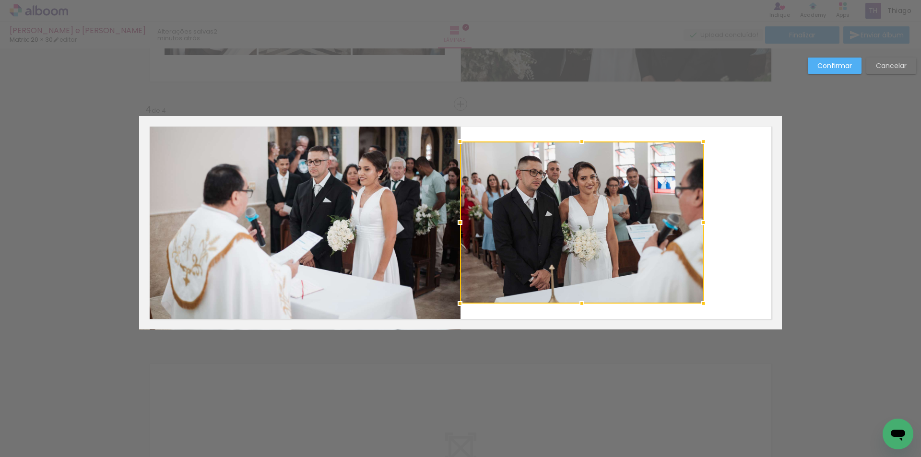
click at [460, 223] on div at bounding box center [460, 222] width 19 height 19
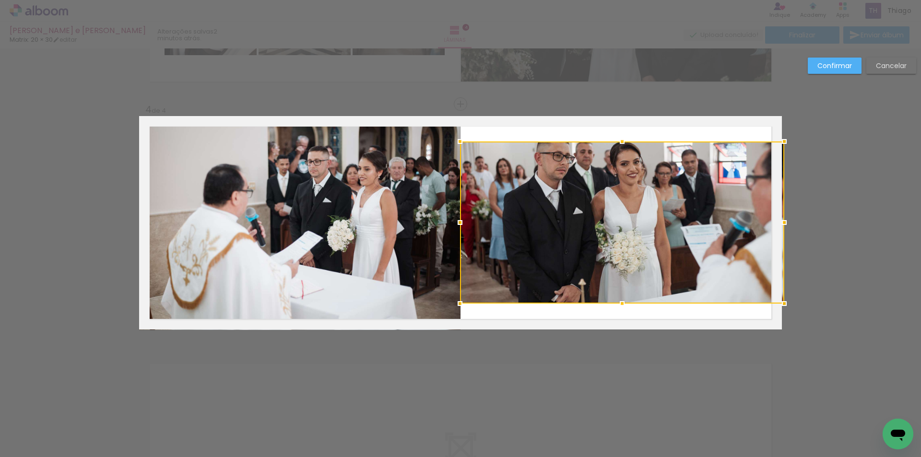
drag, startPoint x: 698, startPoint y: 220, endPoint x: 812, endPoint y: 219, distance: 114.2
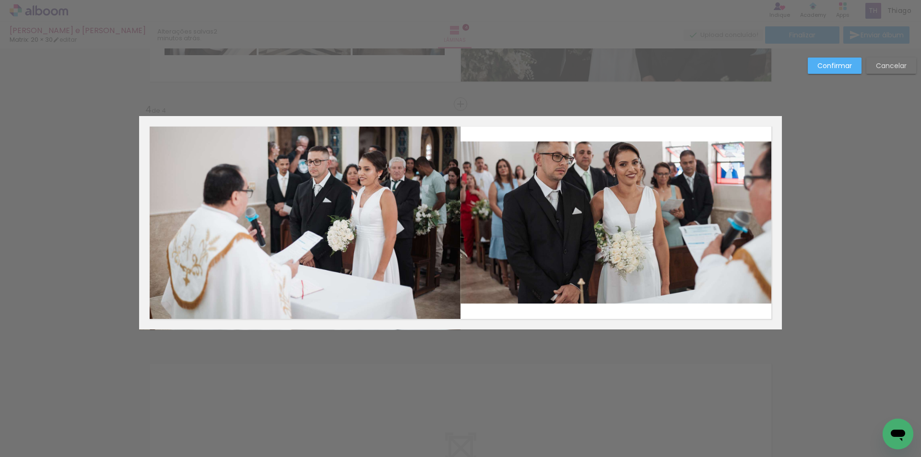
click at [714, 219] on quentale-photo at bounding box center [621, 223] width 322 height 162
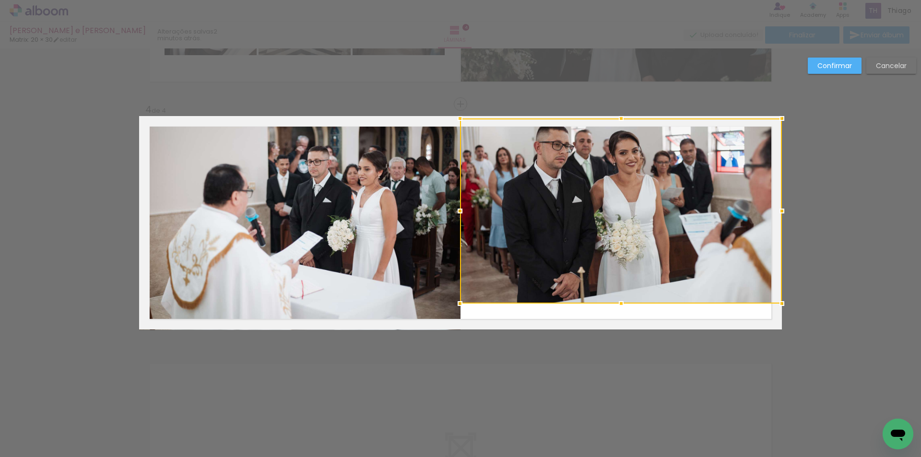
drag, startPoint x: 619, startPoint y: 139, endPoint x: 623, endPoint y: 100, distance: 39.1
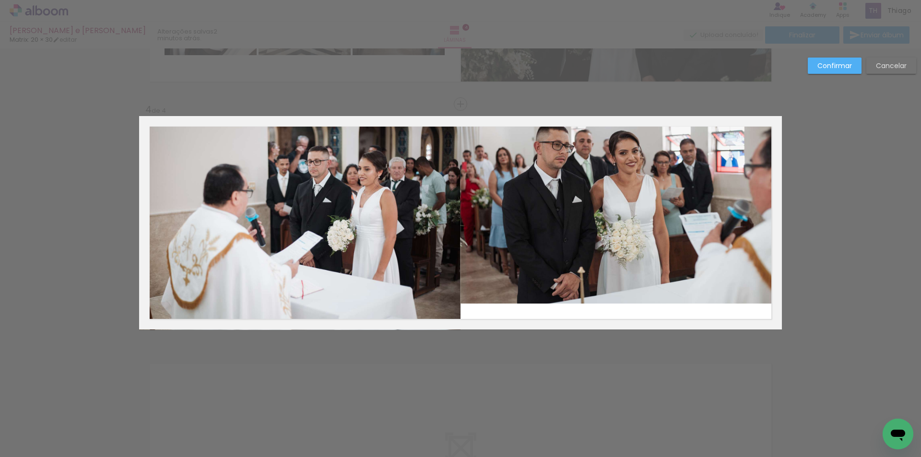
click at [616, 141] on quentale-photo at bounding box center [621, 211] width 322 height 185
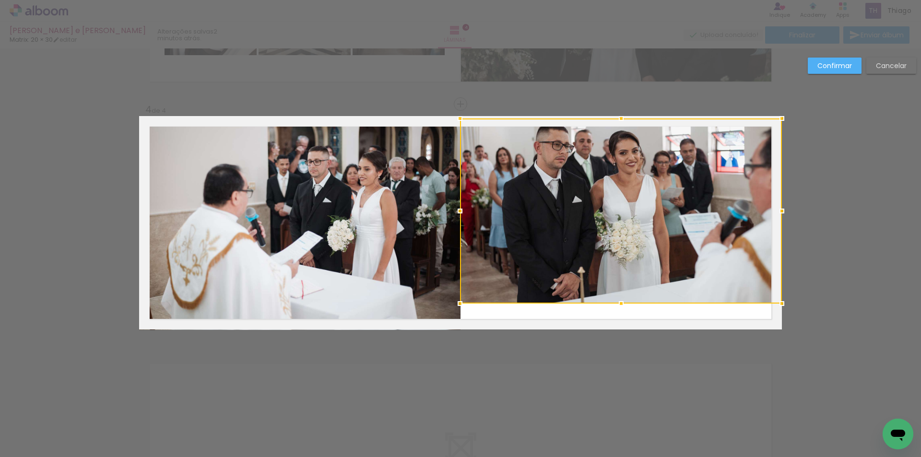
drag, startPoint x: 618, startPoint y: 119, endPoint x: 617, endPoint y: 112, distance: 7.8
click at [617, 119] on div at bounding box center [621, 211] width 322 height 185
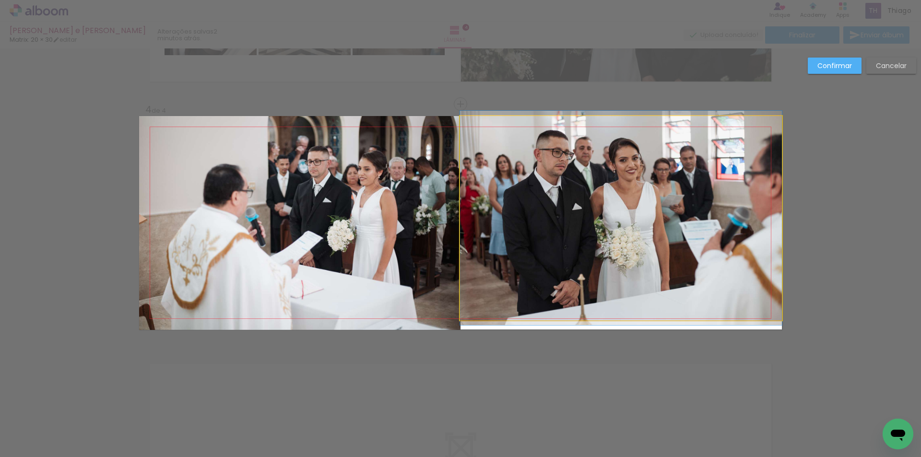
click at [628, 204] on quentale-photo at bounding box center [621, 218] width 322 height 204
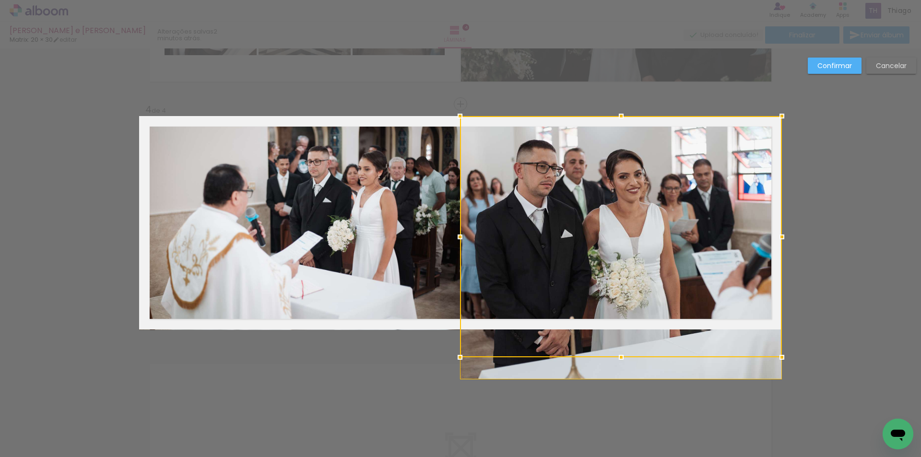
click at [618, 310] on div at bounding box center [621, 236] width 322 height 241
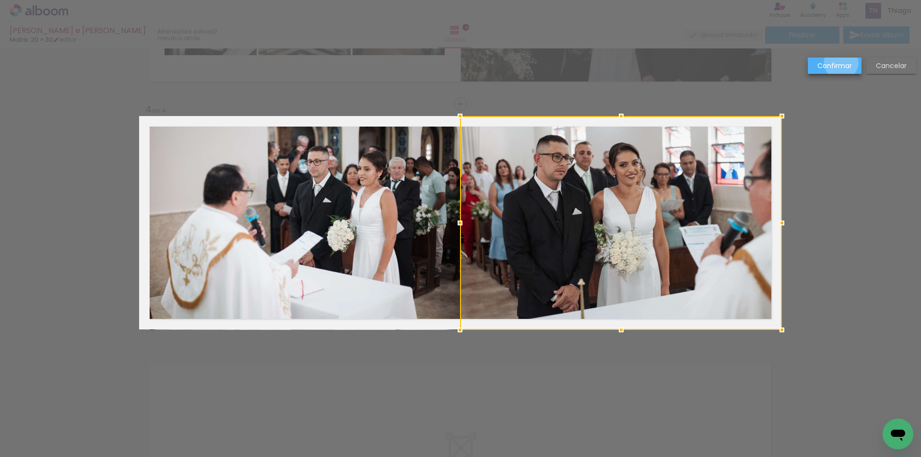
click at [0, 0] on slot "Confirmar" at bounding box center [0, 0] width 0 height 0
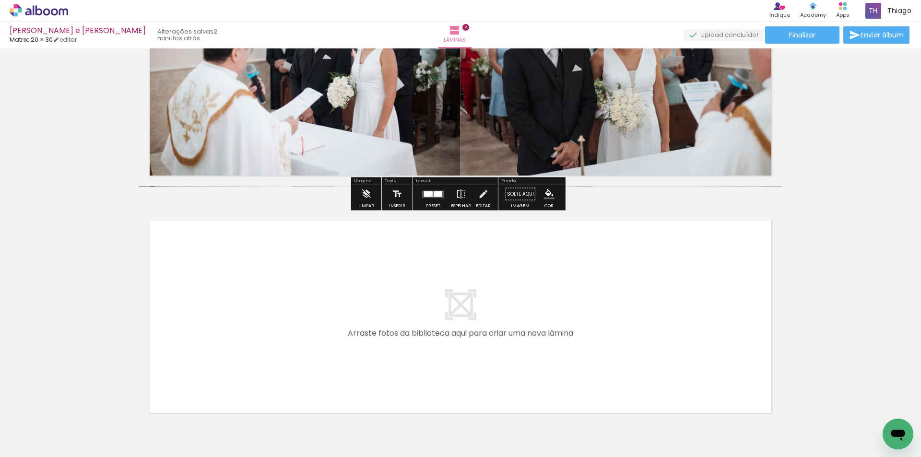
scroll to position [876, 0]
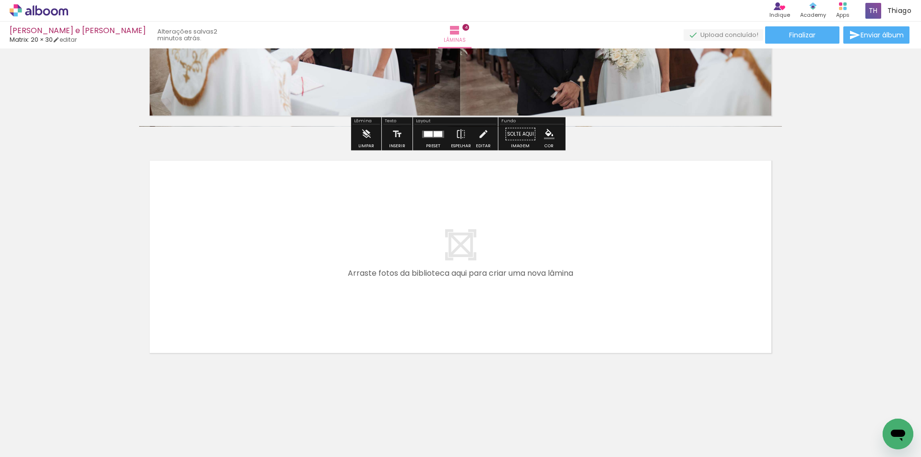
click at [443, 242] on quentale-layouter at bounding box center [460, 257] width 643 height 214
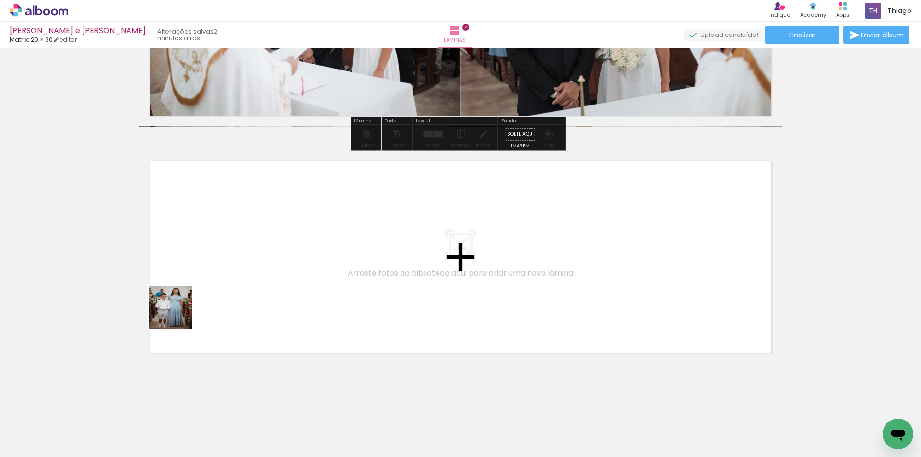
drag, startPoint x: 108, startPoint y: 417, endPoint x: 185, endPoint y: 304, distance: 137.2
click at [185, 304] on quentale-workspace at bounding box center [460, 228] width 921 height 457
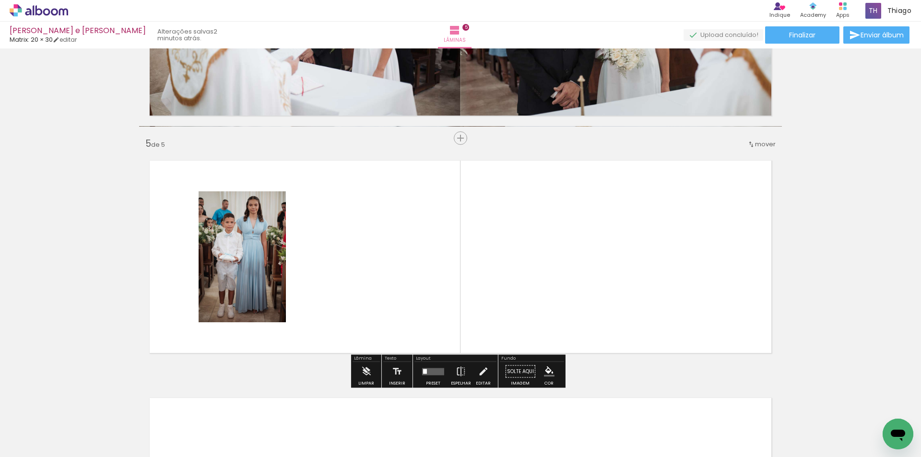
scroll to position [910, 0]
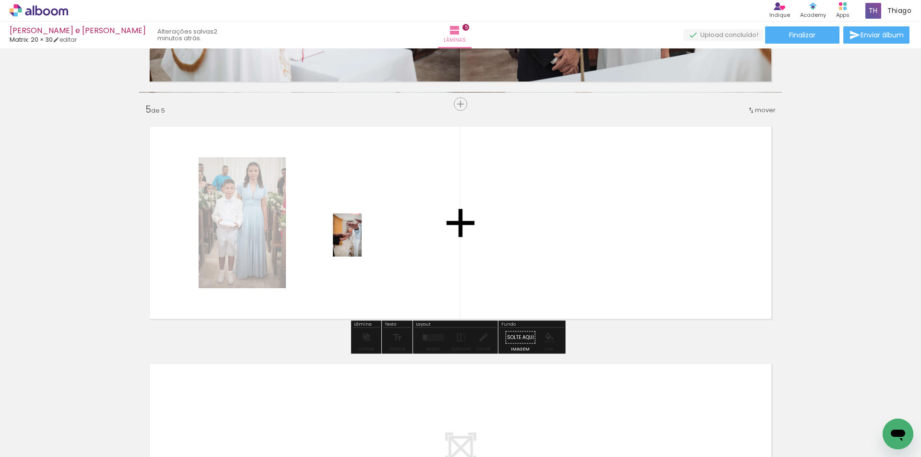
drag, startPoint x: 110, startPoint y: 418, endPoint x: 362, endPoint y: 242, distance: 306.9
click at [362, 242] on quentale-workspace at bounding box center [460, 228] width 921 height 457
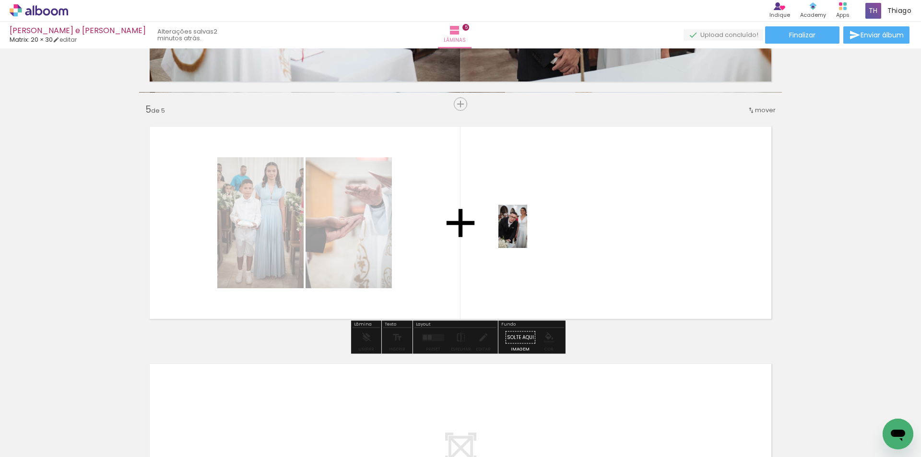
drag, startPoint x: 101, startPoint y: 436, endPoint x: 527, endPoint y: 234, distance: 471.7
click at [527, 234] on quentale-workspace at bounding box center [460, 228] width 921 height 457
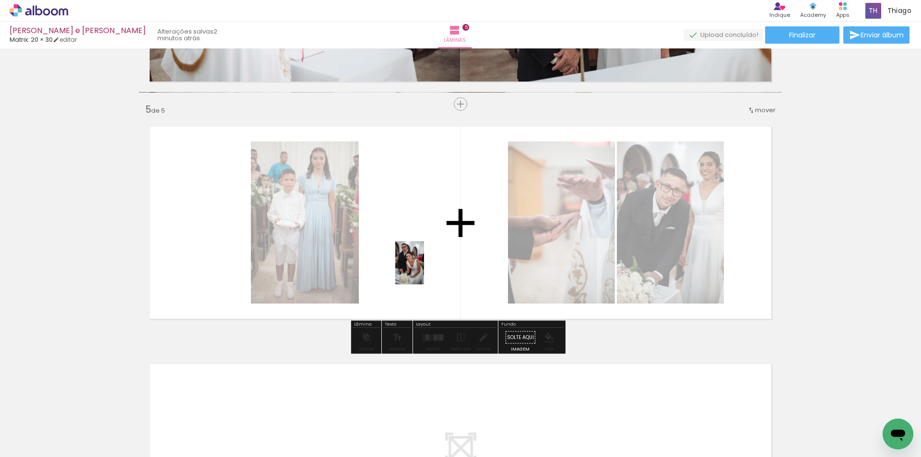
drag, startPoint x: 106, startPoint y: 428, endPoint x: 439, endPoint y: 336, distance: 345.5
click at [421, 264] on quentale-workspace at bounding box center [460, 228] width 921 height 457
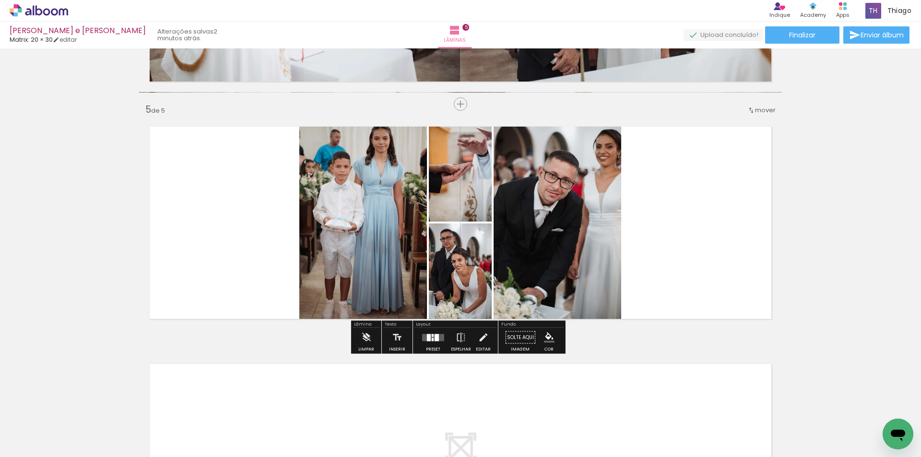
click at [435, 338] on div at bounding box center [437, 337] width 4 height 7
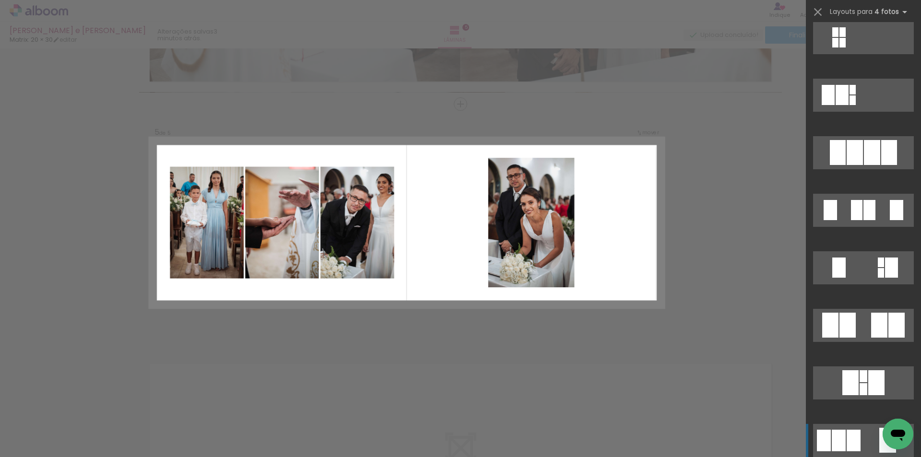
scroll to position [843, 0]
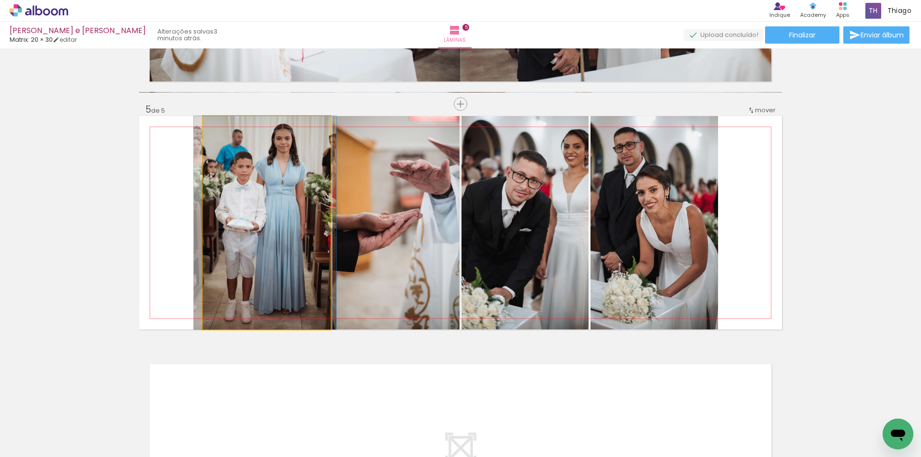
drag, startPoint x: 304, startPoint y: 164, endPoint x: 302, endPoint y: 176, distance: 11.7
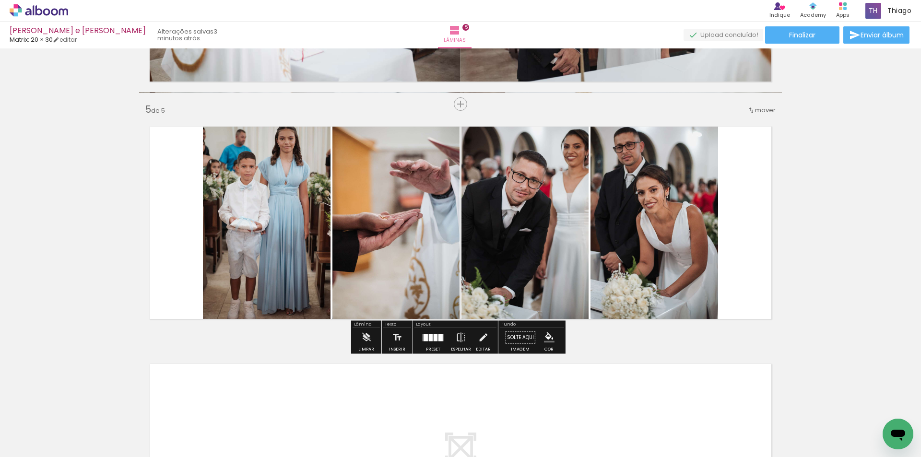
click at [147, 197] on quentale-layouter at bounding box center [460, 223] width 643 height 214
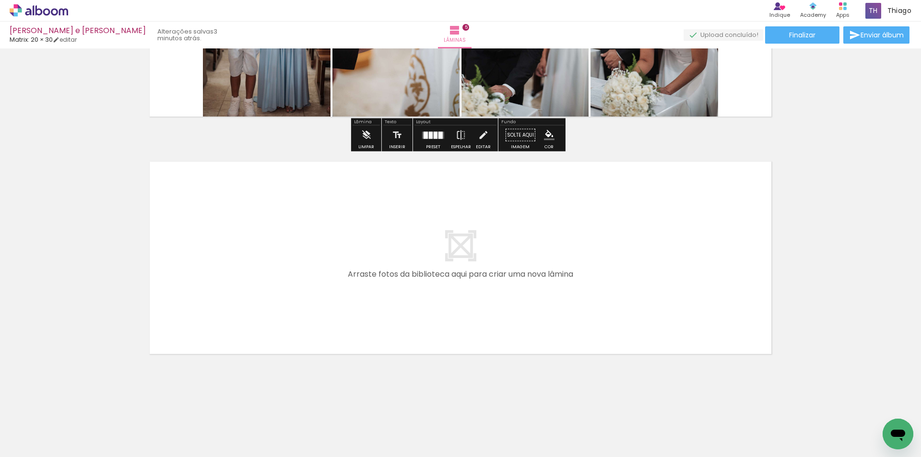
scroll to position [1114, 0]
click at [485, 239] on quentale-layouter at bounding box center [460, 257] width 643 height 214
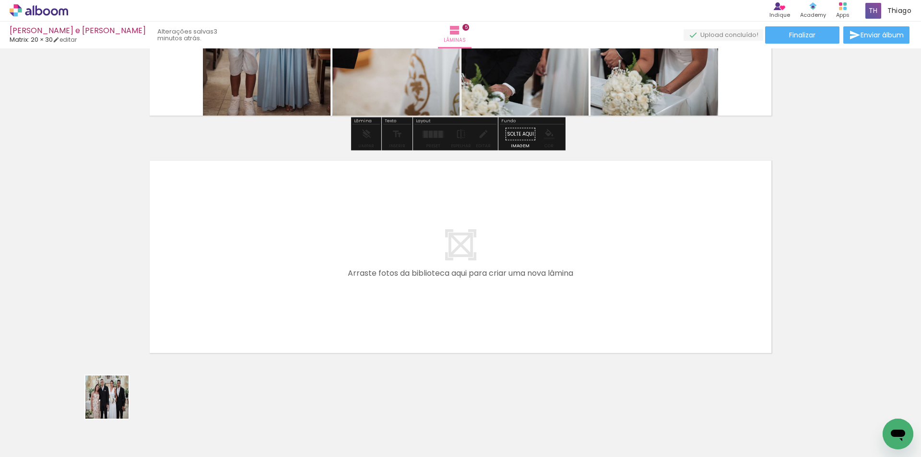
drag, startPoint x: 97, startPoint y: 423, endPoint x: 180, endPoint y: 311, distance: 138.6
click at [180, 311] on quentale-workspace at bounding box center [460, 228] width 921 height 457
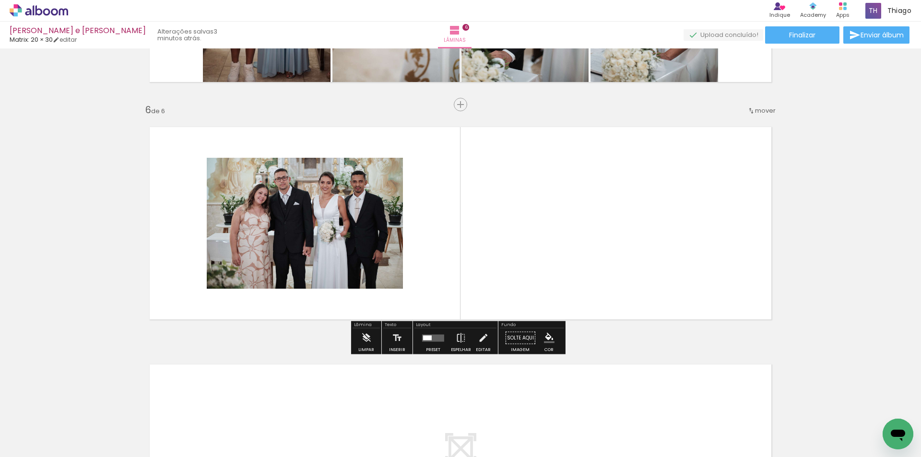
scroll to position [1148, 0]
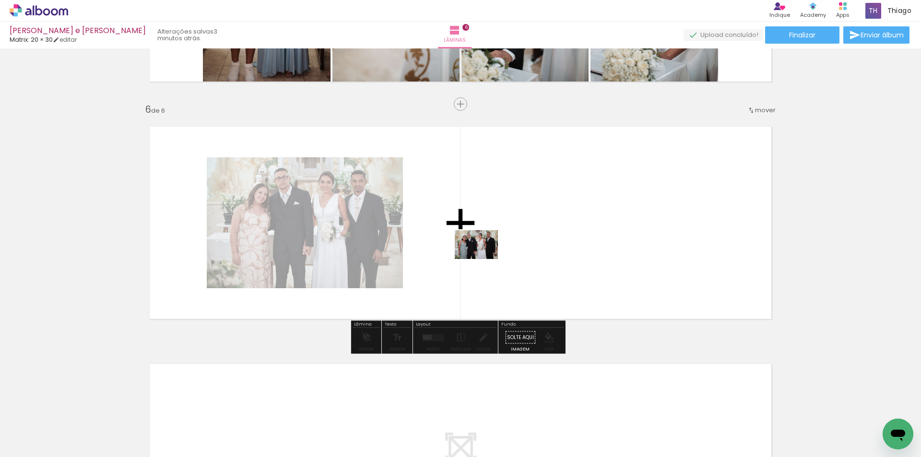
drag, startPoint x: 102, startPoint y: 433, endPoint x: 484, endPoint y: 259, distance: 419.3
click at [484, 259] on quentale-workspace at bounding box center [460, 228] width 921 height 457
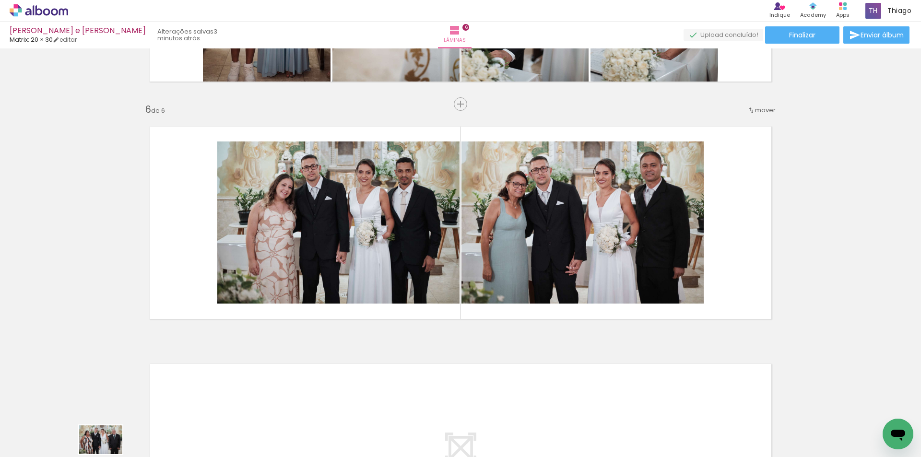
drag, startPoint x: 103, startPoint y: 425, endPoint x: 108, endPoint y: 454, distance: 30.2
click at [79, 454] on iron-horizontal-list at bounding box center [68, 427] width 19 height 60
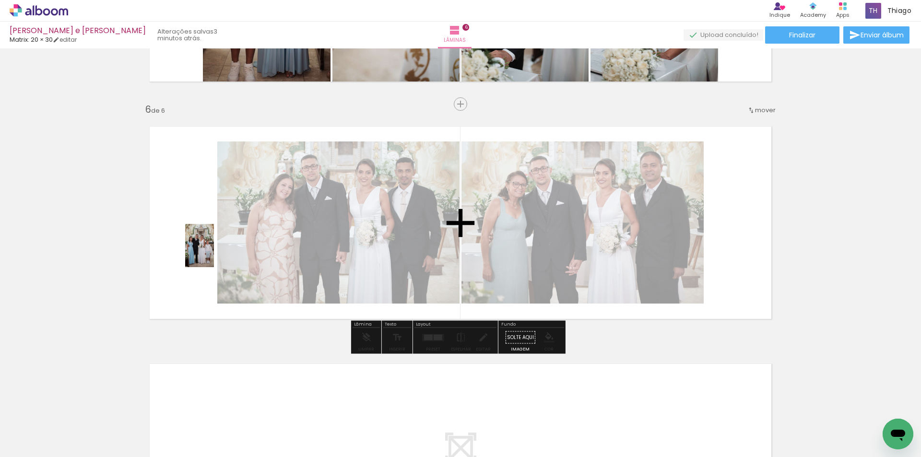
drag, startPoint x: 205, startPoint y: 427, endPoint x: 214, endPoint y: 253, distance: 174.4
click at [214, 253] on quentale-workspace at bounding box center [460, 228] width 921 height 457
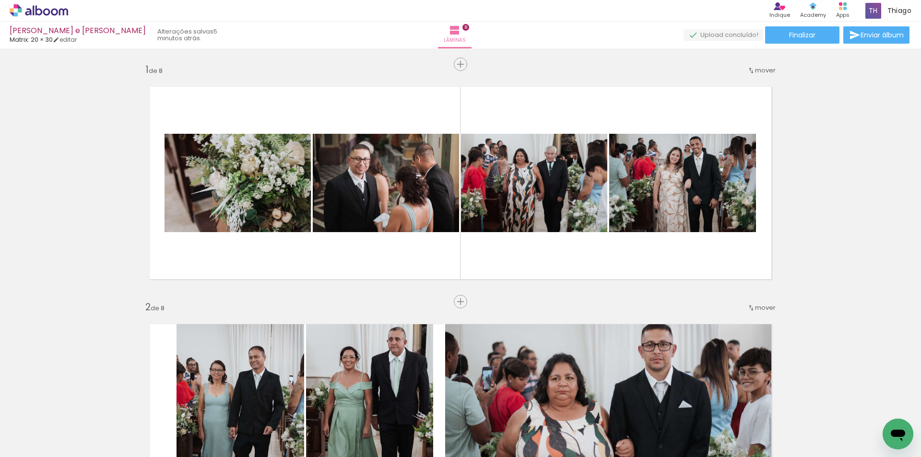
scroll to position [1623, 0]
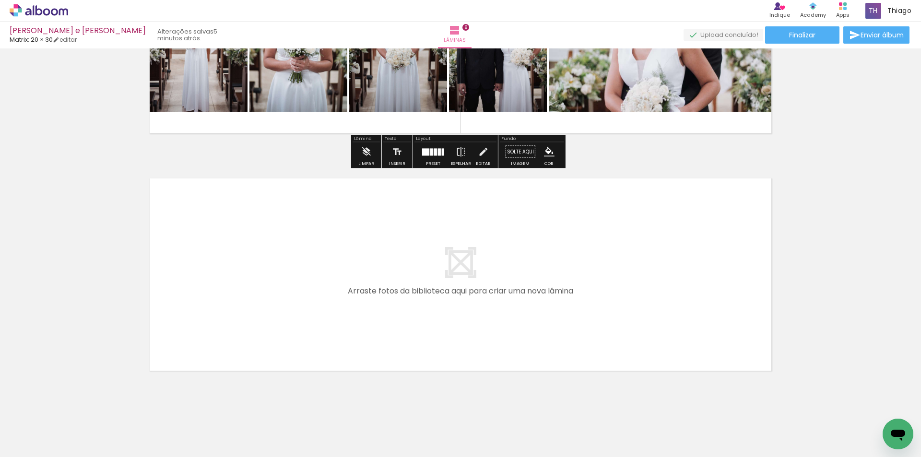
scroll to position [1826, 0]
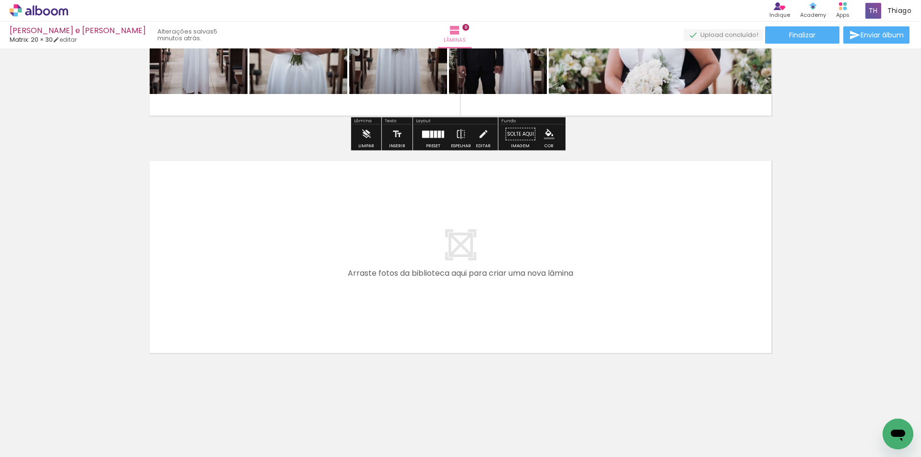
click at [347, 286] on quentale-layouter at bounding box center [460, 257] width 643 height 214
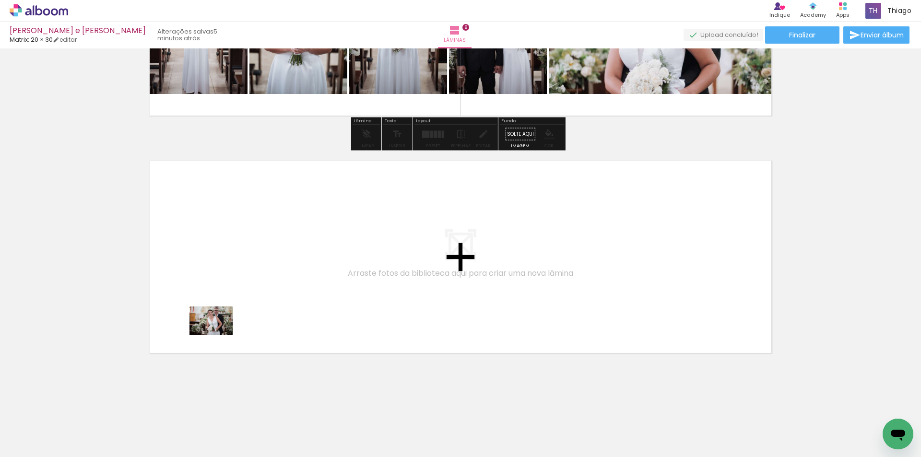
drag, startPoint x: 113, startPoint y: 408, endPoint x: 233, endPoint y: 328, distance: 144.5
click quentale-workspace
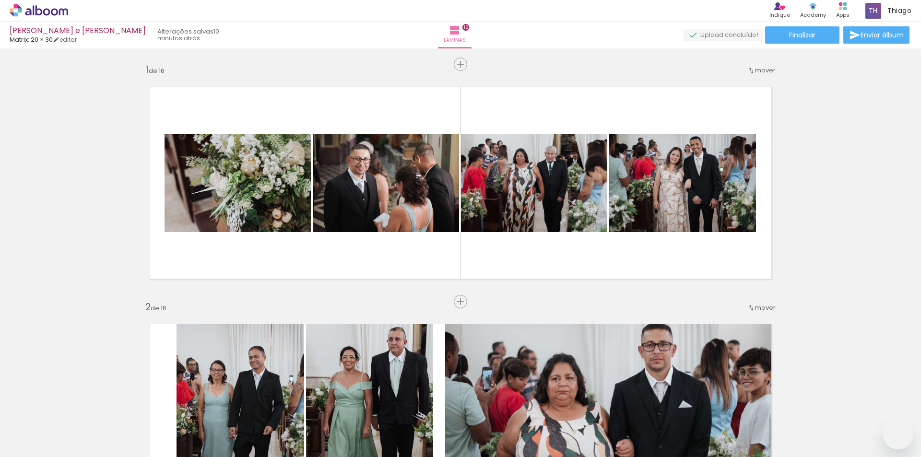
click at [333, 419] on quentale-workspace at bounding box center [460, 228] width 921 height 457
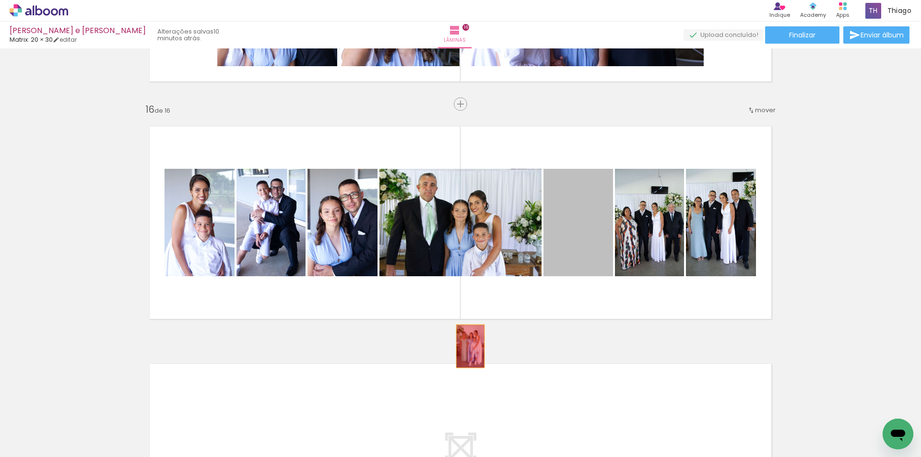
scroll to position [843, 0]
drag, startPoint x: 587, startPoint y: 238, endPoint x: 397, endPoint y: 446, distance: 281.2
click at [397, 446] on quentale-workspace at bounding box center [460, 228] width 921 height 457
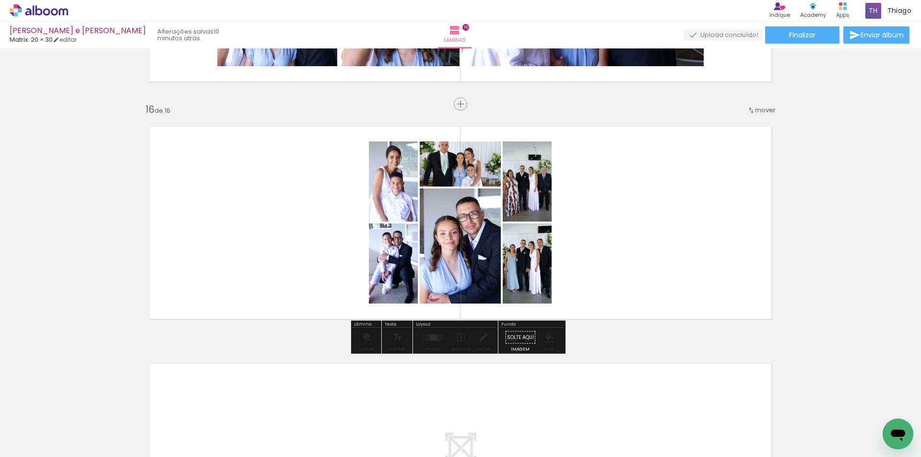
drag, startPoint x: 526, startPoint y: 257, endPoint x: 522, endPoint y: 288, distance: 31.5
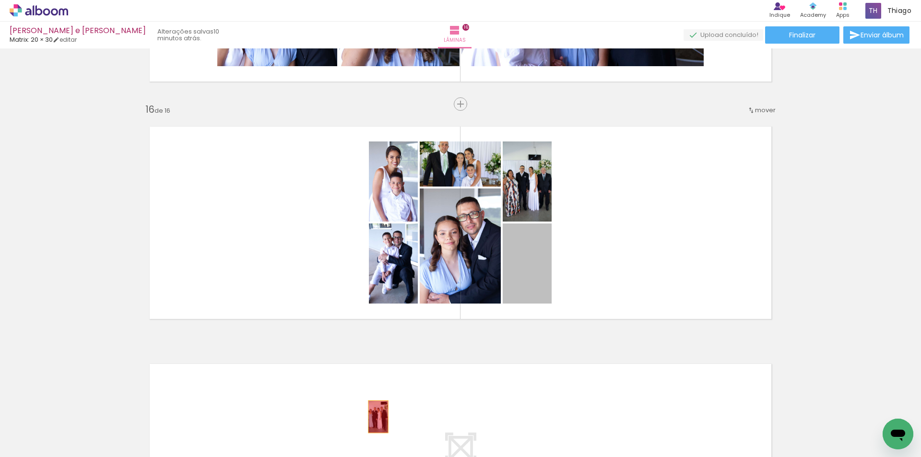
drag, startPoint x: 523, startPoint y: 277, endPoint x: 504, endPoint y: 237, distance: 44.9
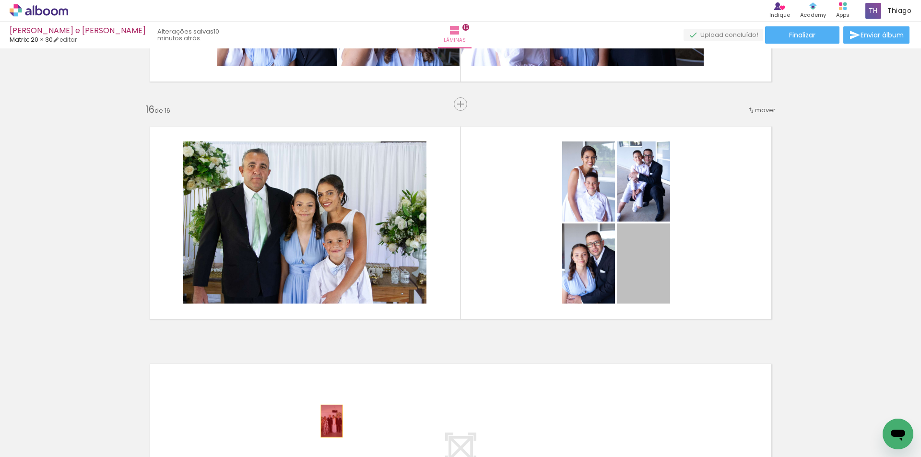
drag, startPoint x: 659, startPoint y: 259, endPoint x: 328, endPoint y: 422, distance: 369.3
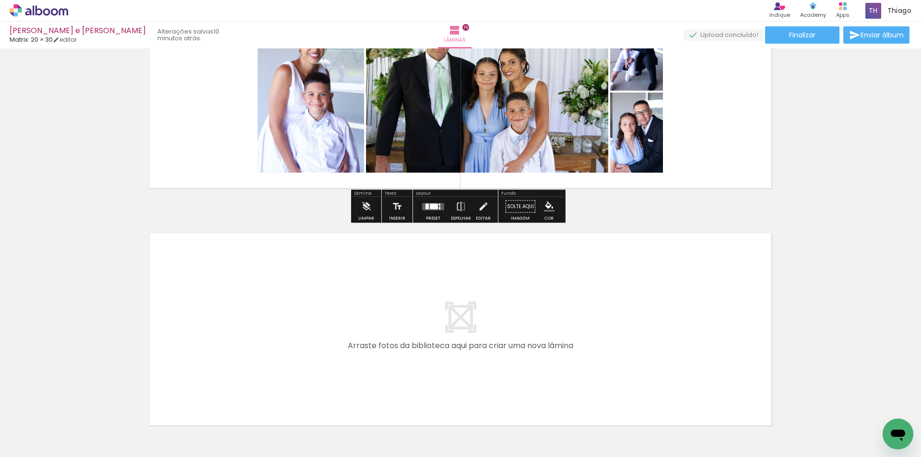
scroll to position [3726, 0]
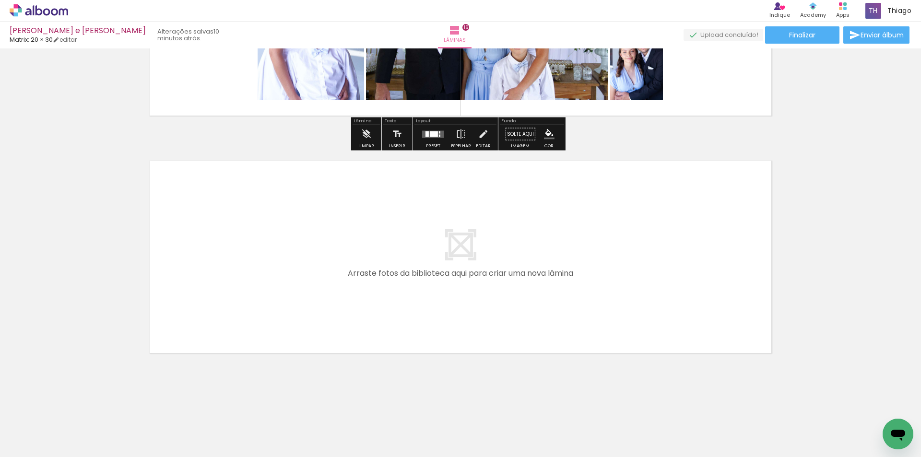
click at [292, 296] on quentale-layouter at bounding box center [460, 257] width 643 height 214
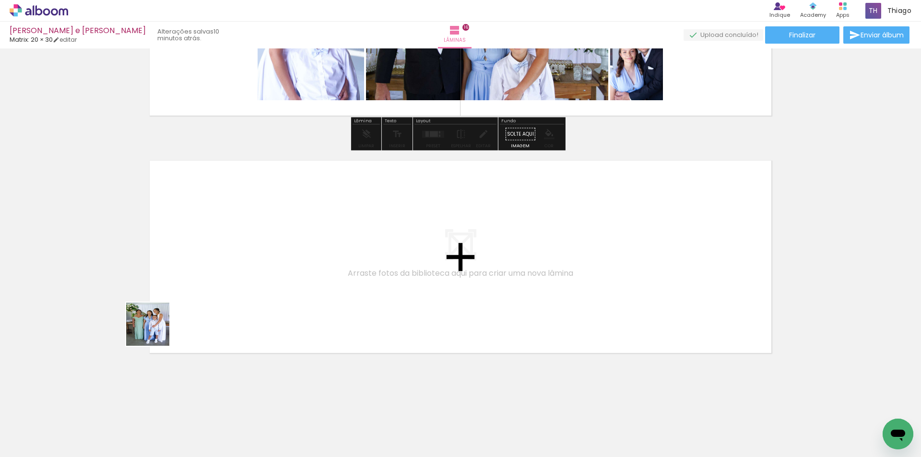
drag, startPoint x: 155, startPoint y: 332, endPoint x: 165, endPoint y: 317, distance: 18.0
click at [165, 317] on quentale-workspace at bounding box center [460, 228] width 921 height 457
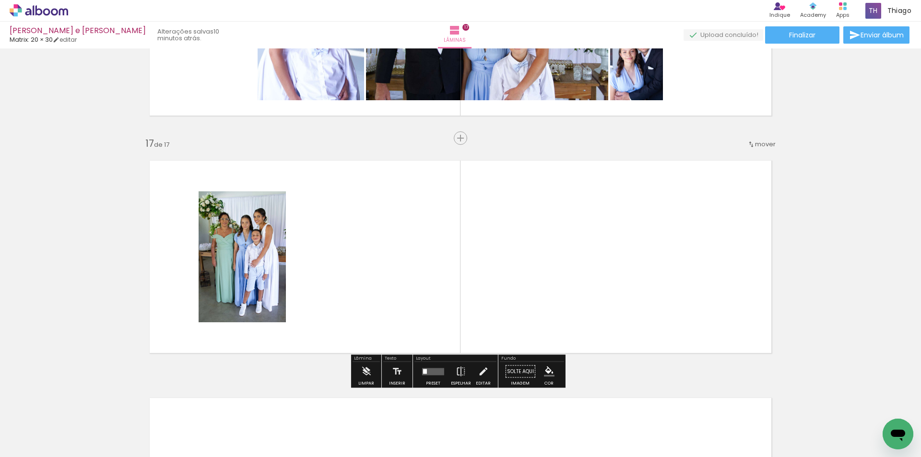
scroll to position [3760, 0]
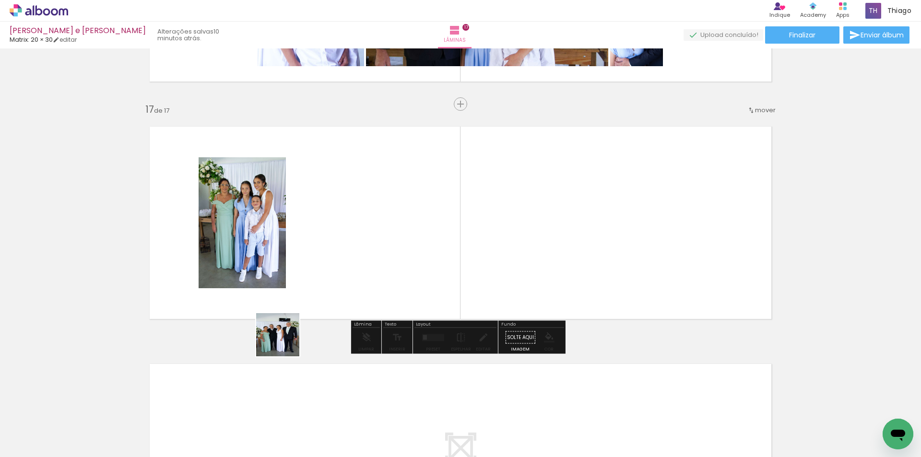
drag, startPoint x: 99, startPoint y: 423, endPoint x: 204, endPoint y: 361, distance: 121.7
click at [342, 279] on quentale-workspace at bounding box center [460, 228] width 921 height 457
